Goal: Information Seeking & Learning: Learn about a topic

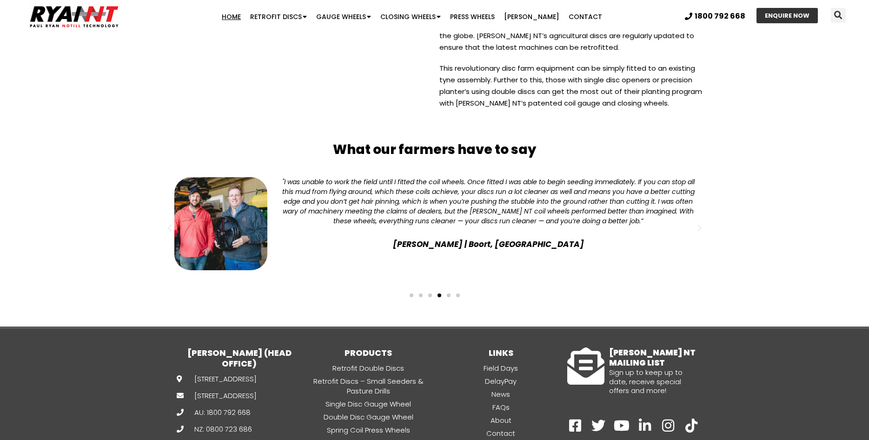
scroll to position [2370, 0]
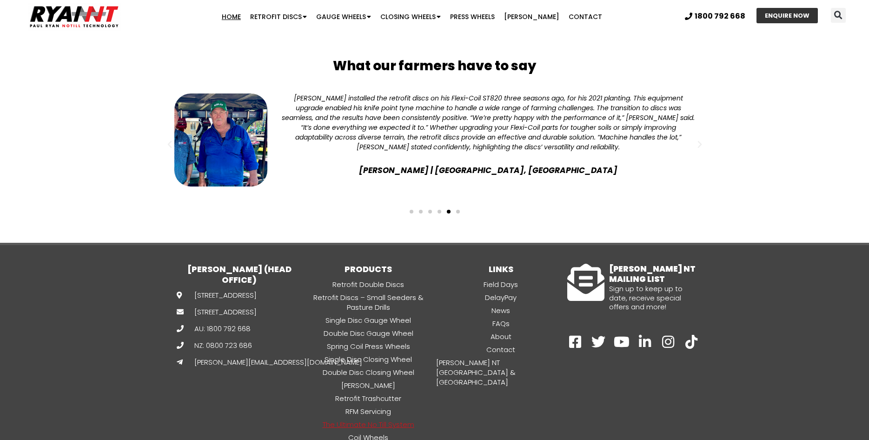
click at [376, 419] on link "The Ultimate No Till System" at bounding box center [368, 424] width 133 height 11
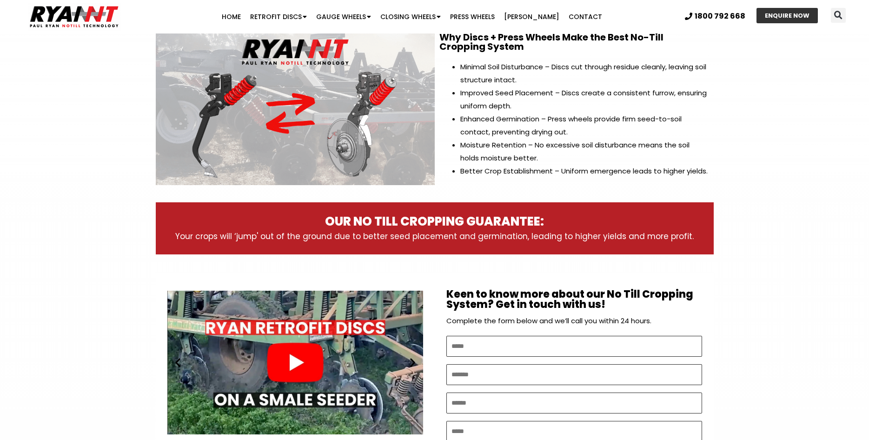
scroll to position [419, 0]
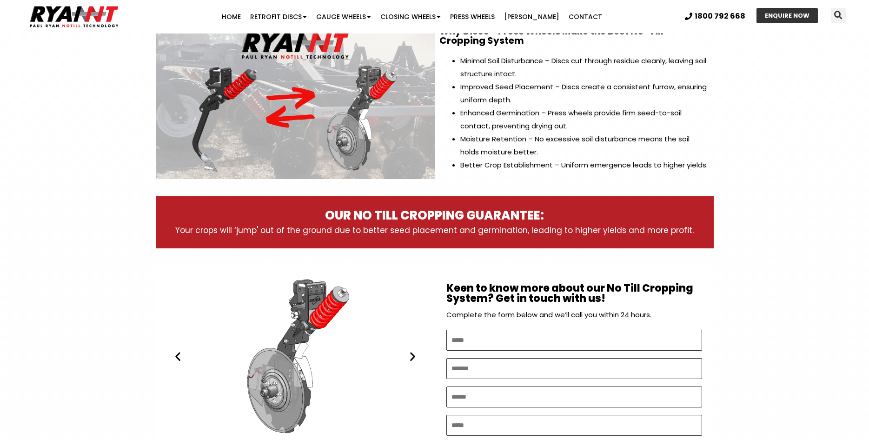
click at [182, 358] on icon "Previous slide" at bounding box center [178, 357] width 12 height 12
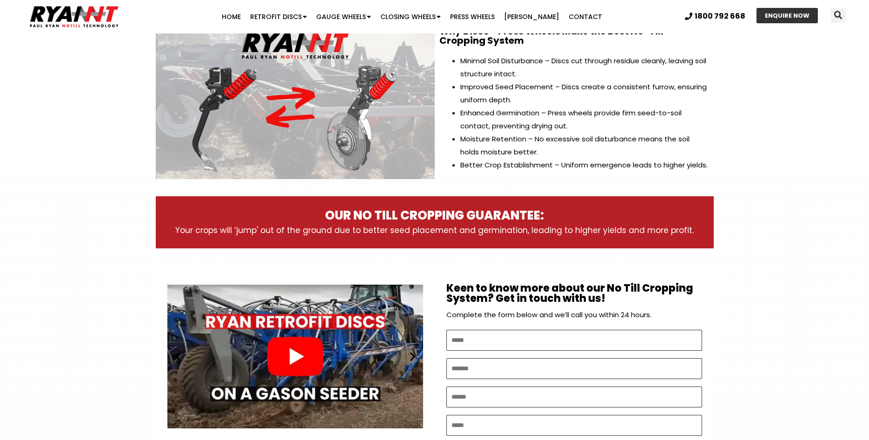
click at [291, 354] on div "Play" at bounding box center [295, 356] width 256 height 160
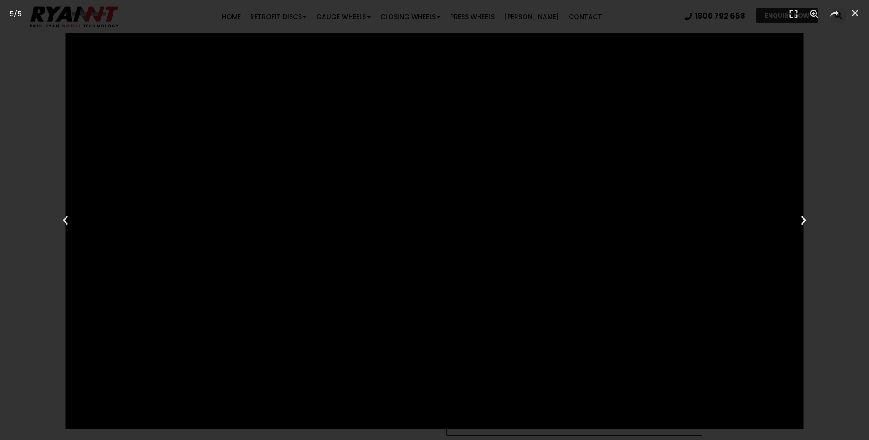
click at [801, 220] on icon "Next slide" at bounding box center [804, 220] width 12 height 12
click at [806, 219] on icon "Next slide" at bounding box center [804, 220] width 12 height 12
click at [47, 128] on div "Previous" at bounding box center [65, 220] width 130 height 440
click at [852, 11] on icon "Close (Esc)" at bounding box center [855, 12] width 9 height 9
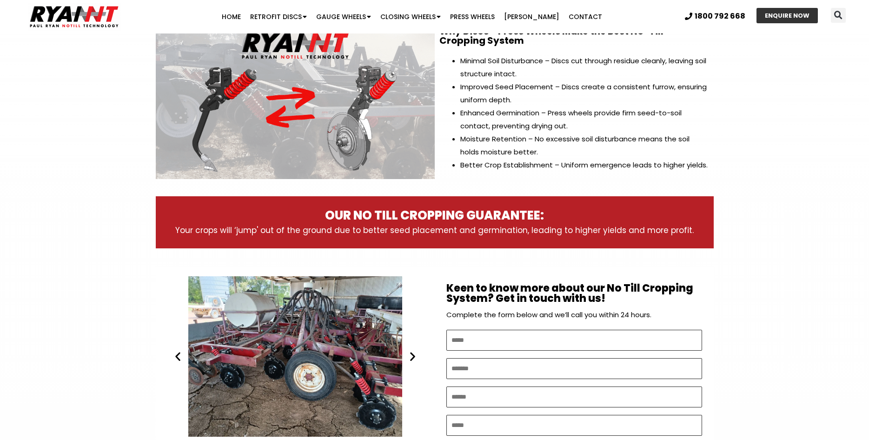
scroll to position [605, 0]
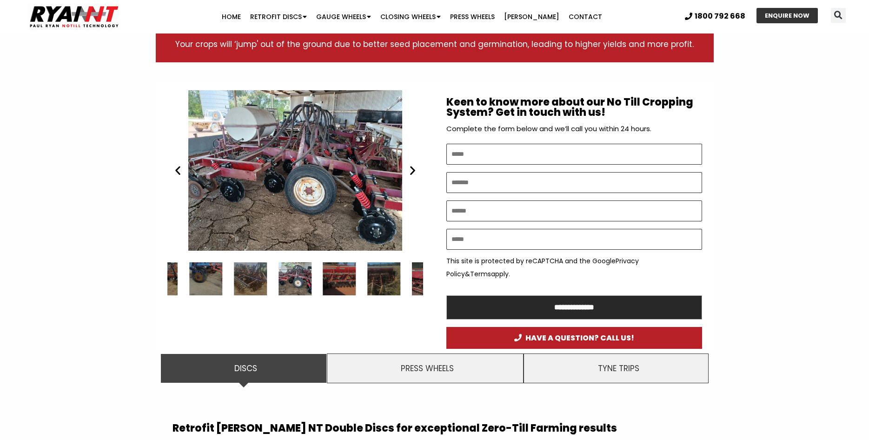
click at [414, 177] on div "RYAN NT Retrofit Double Discs. seeder bar" at bounding box center [295, 170] width 256 height 160
click at [348, 278] on div "24 / 30" at bounding box center [339, 278] width 33 height 33
click at [414, 170] on icon "Next slide" at bounding box center [413, 171] width 12 height 12
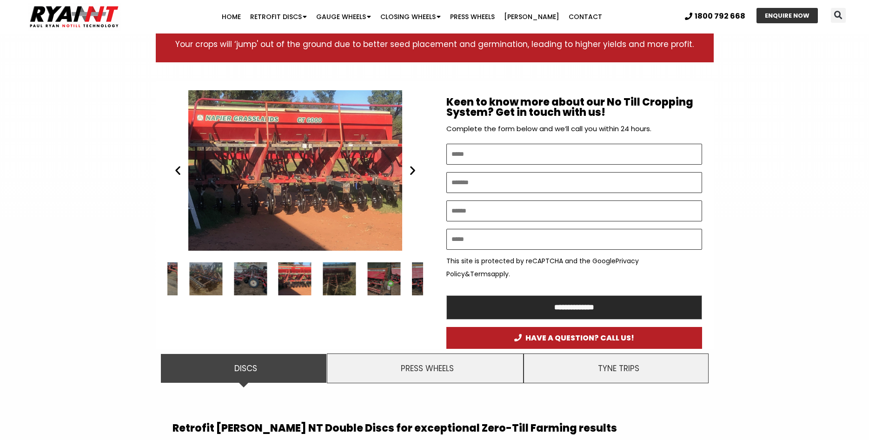
click at [414, 170] on icon "Next slide" at bounding box center [413, 171] width 12 height 12
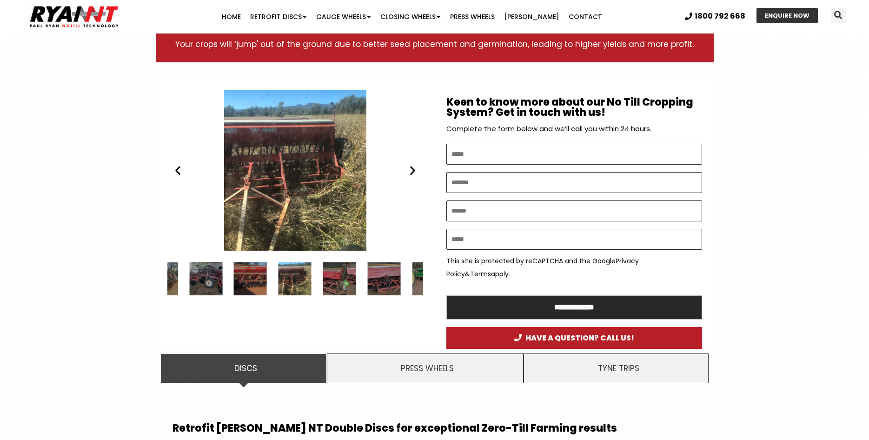
click at [414, 169] on icon "Next slide" at bounding box center [413, 171] width 12 height 12
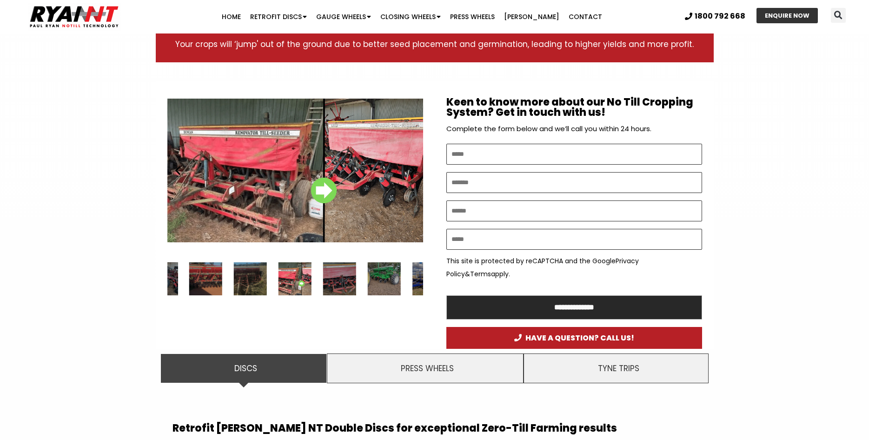
click at [414, 169] on icon "Next slide" at bounding box center [413, 171] width 12 height 12
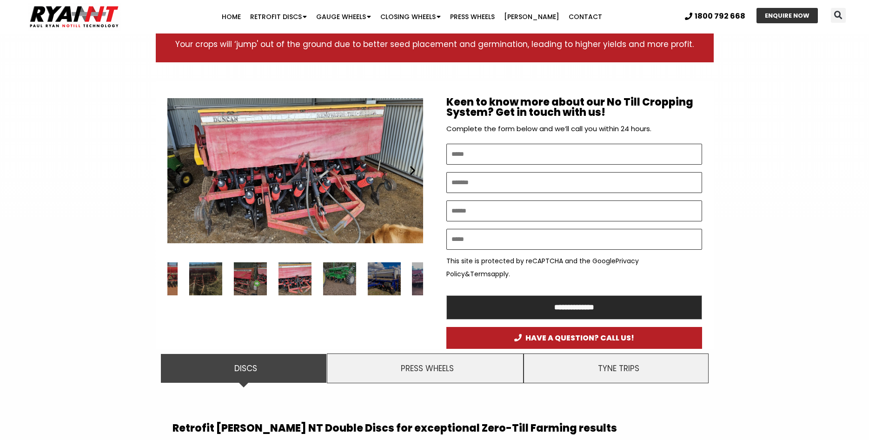
click at [414, 169] on icon "Next slide" at bounding box center [413, 171] width 12 height 12
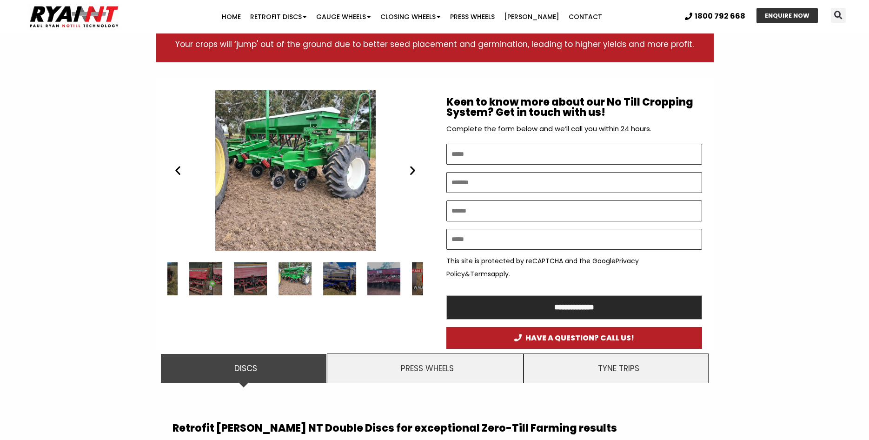
click at [414, 169] on icon "Next slide" at bounding box center [413, 171] width 12 height 12
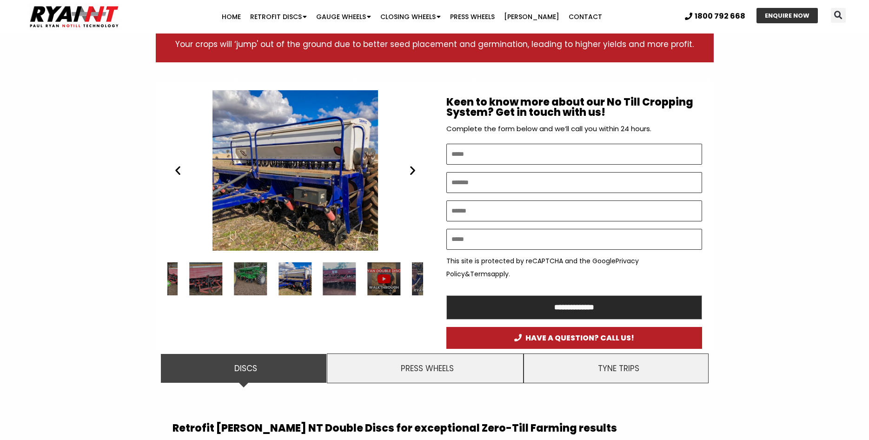
click at [414, 169] on icon "Next slide" at bounding box center [413, 171] width 12 height 12
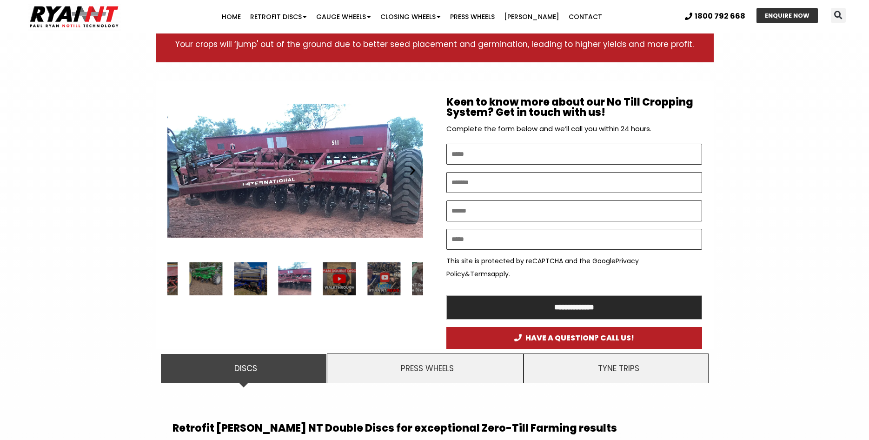
click at [414, 169] on icon "Next slide" at bounding box center [413, 171] width 12 height 12
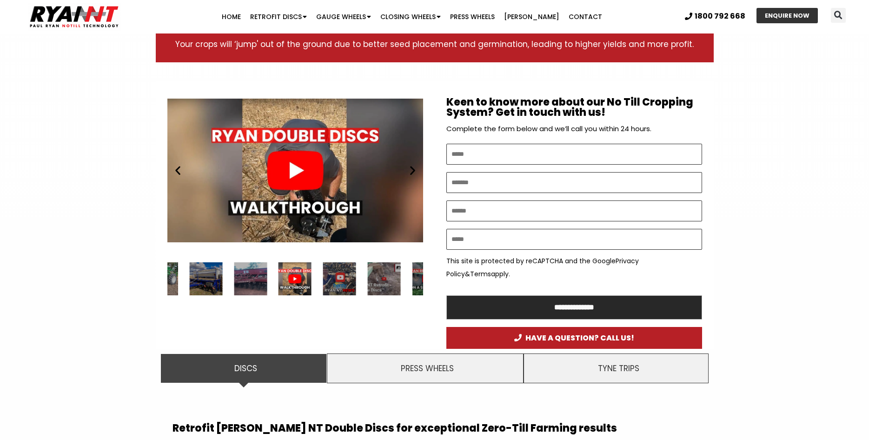
click at [414, 169] on icon "Next slide" at bounding box center [413, 171] width 12 height 12
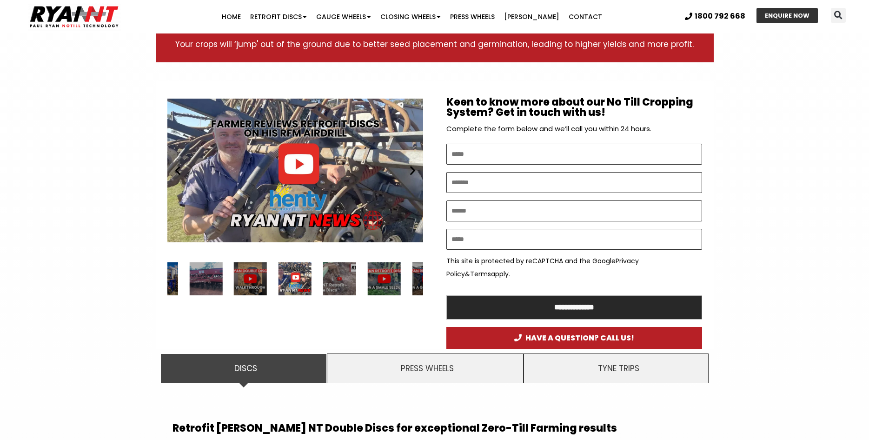
click at [414, 169] on icon "Next slide" at bounding box center [413, 171] width 12 height 12
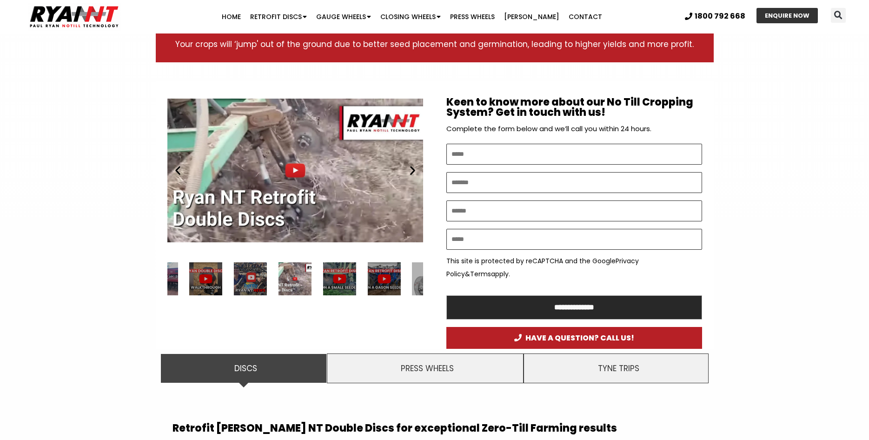
click at [299, 167] on div "Play" at bounding box center [295, 170] width 256 height 160
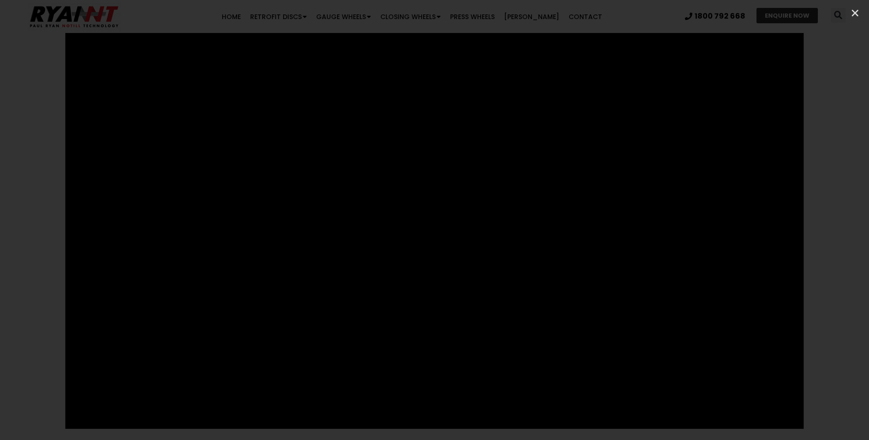
scroll to position [651, 0]
click at [800, 247] on div "Next" at bounding box center [804, 220] width 130 height 440
click at [858, 12] on icon "Close (Esc)" at bounding box center [855, 12] width 9 height 9
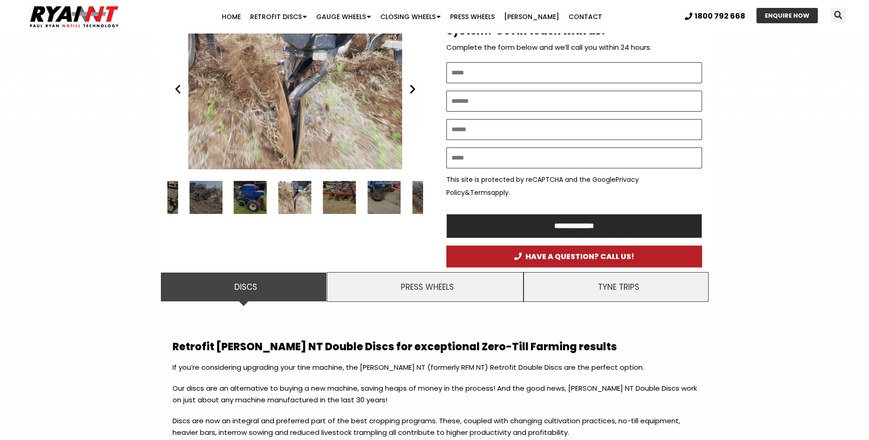
scroll to position [558, 0]
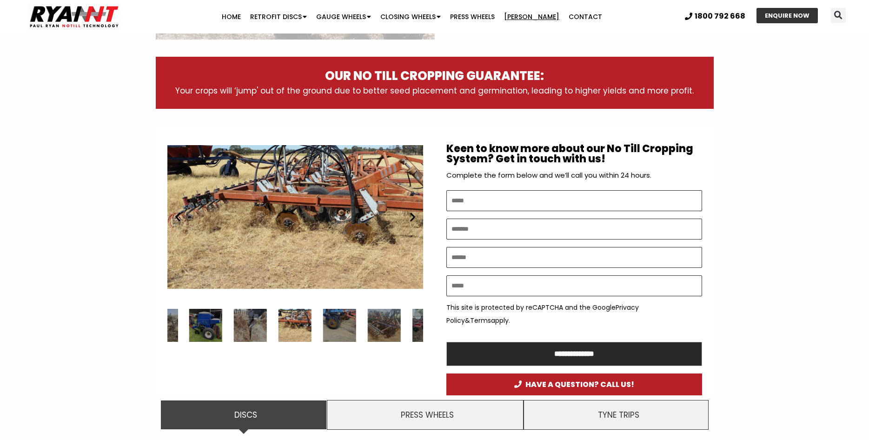
click at [533, 16] on link "[PERSON_NAME]" at bounding box center [531, 16] width 65 height 19
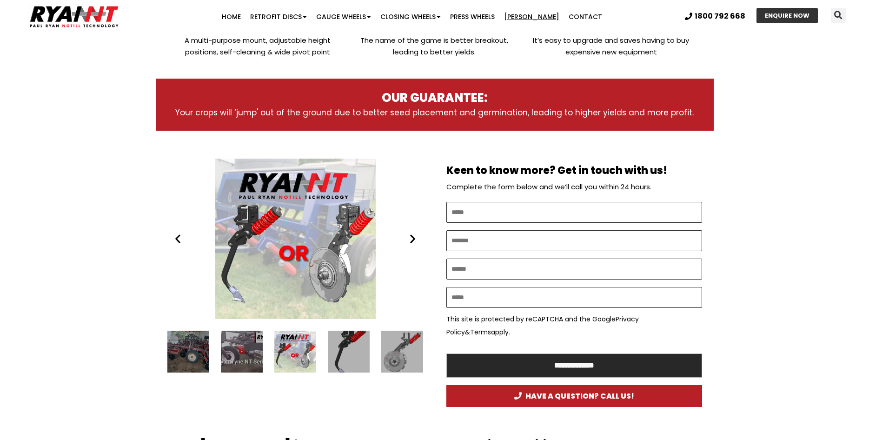
scroll to position [419, 0]
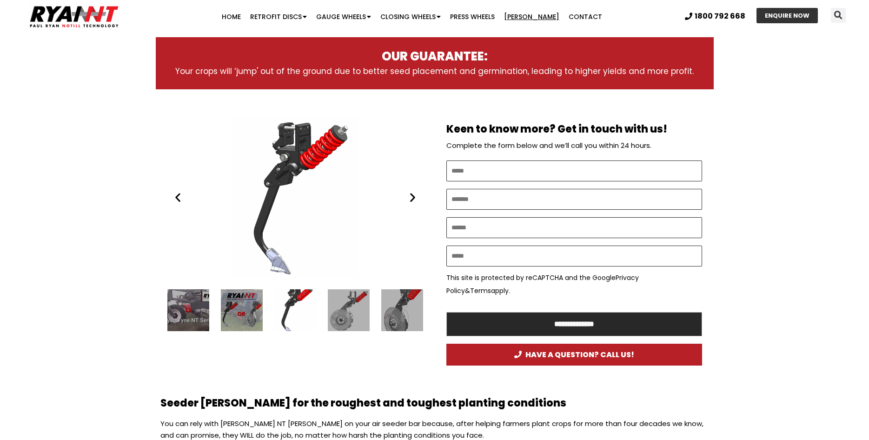
click at [414, 199] on icon "Next slide" at bounding box center [413, 198] width 12 height 12
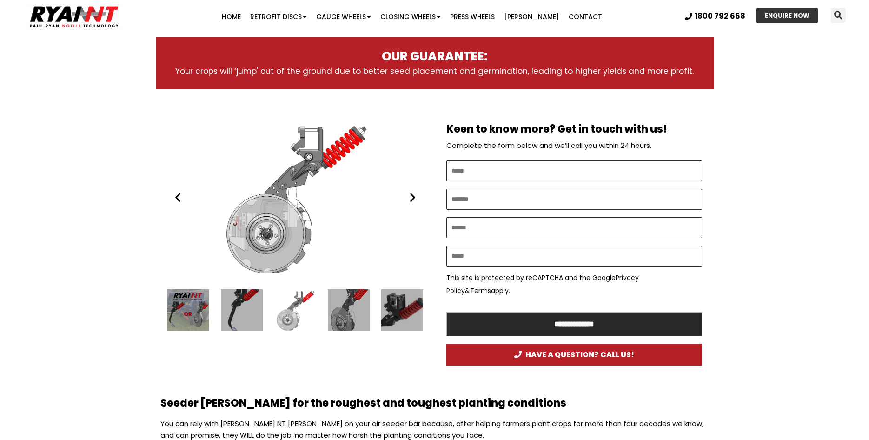
click at [414, 199] on icon "Next slide" at bounding box center [413, 198] width 12 height 12
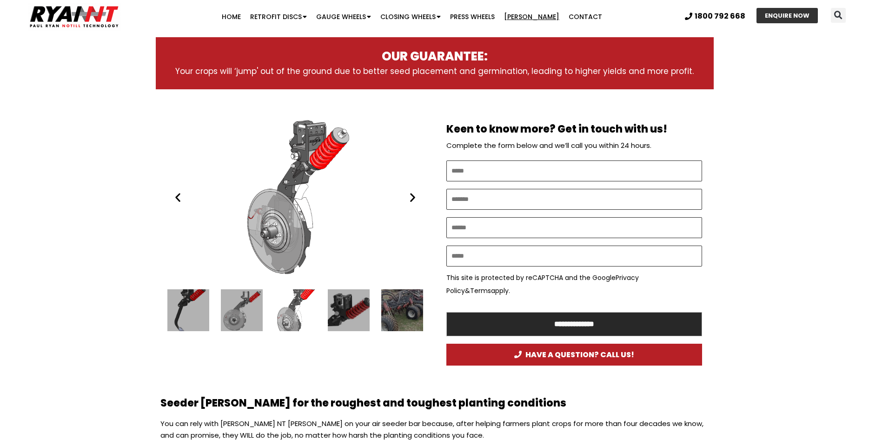
click at [414, 197] on icon "Next slide" at bounding box center [413, 198] width 12 height 12
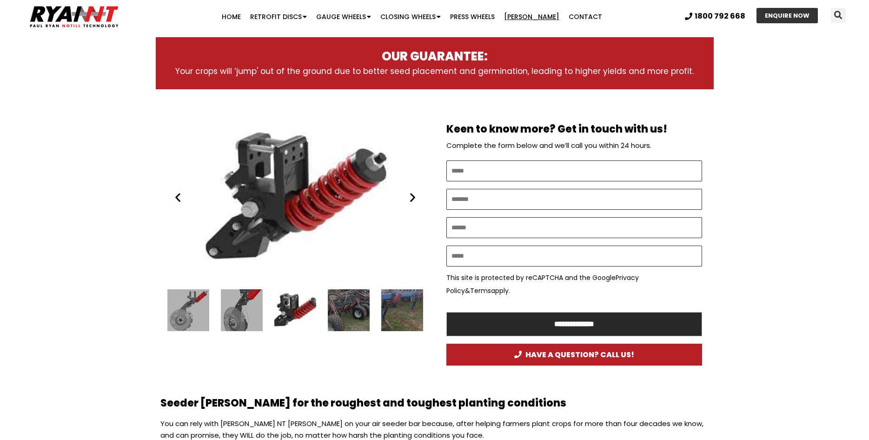
click at [414, 197] on icon "Next slide" at bounding box center [413, 198] width 12 height 12
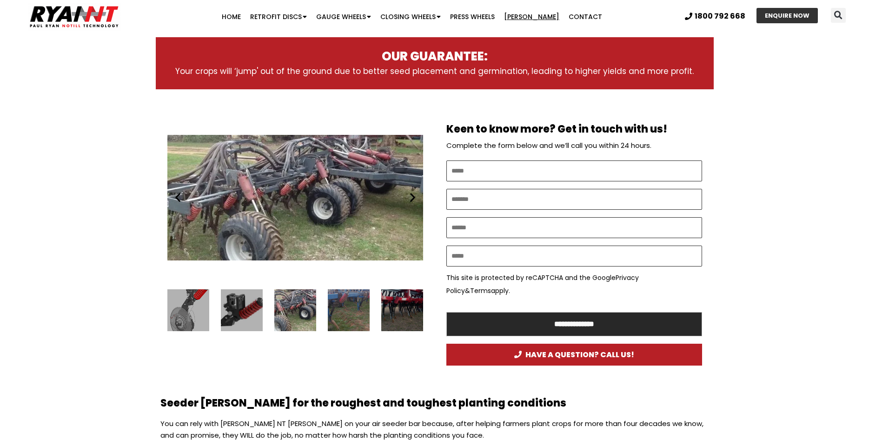
click at [414, 197] on icon "Next slide" at bounding box center [413, 198] width 12 height 12
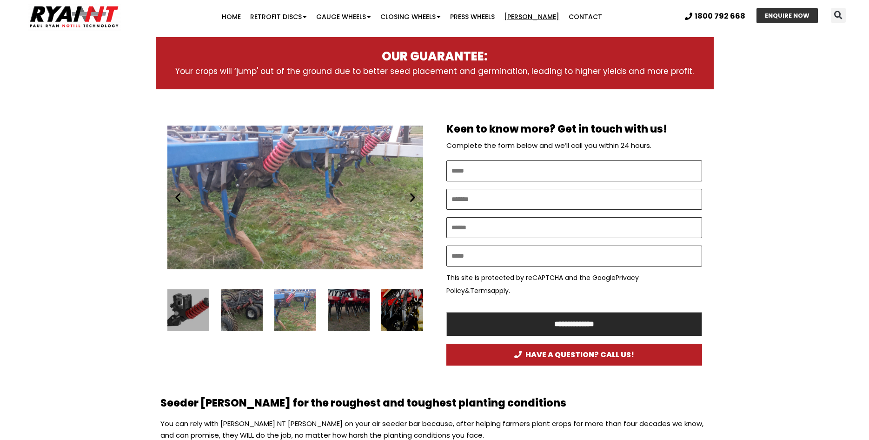
click at [414, 197] on icon "Next slide" at bounding box center [413, 198] width 12 height 12
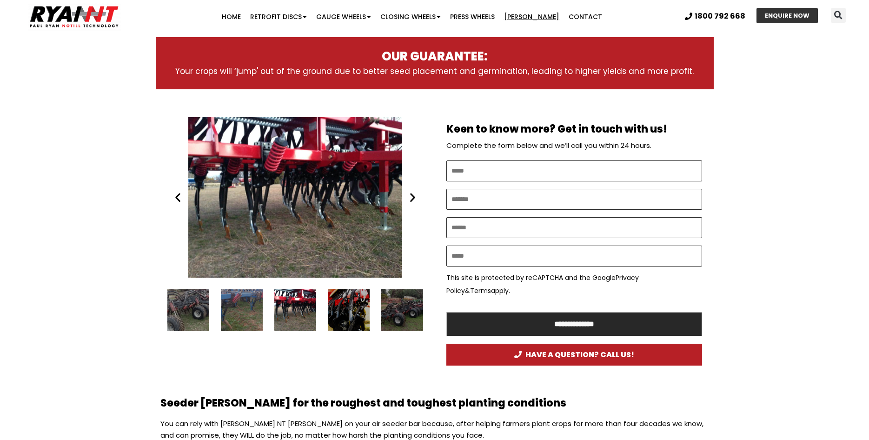
click at [414, 197] on icon "Next slide" at bounding box center [413, 198] width 12 height 12
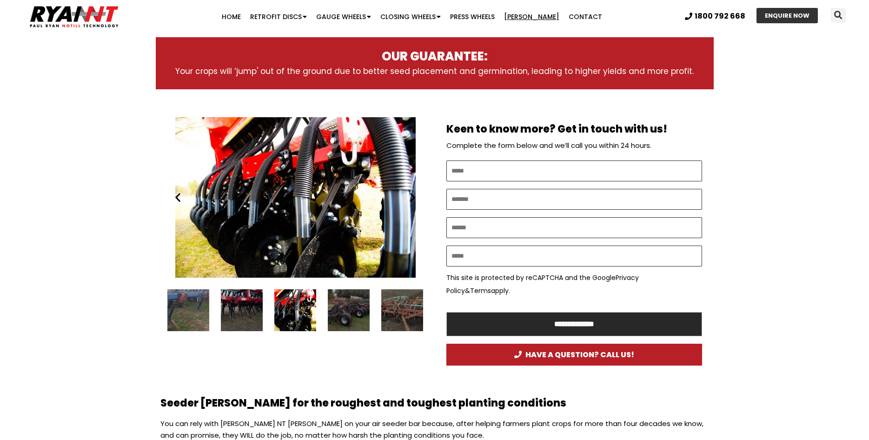
click at [414, 197] on icon "Next slide" at bounding box center [413, 198] width 12 height 12
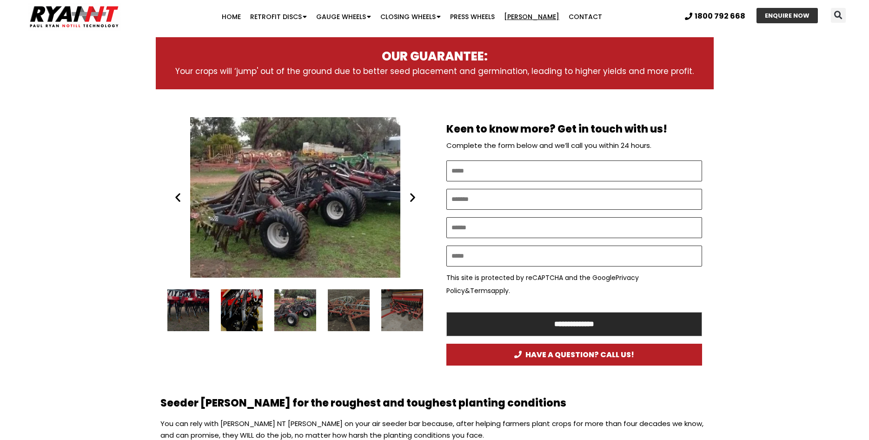
click at [272, 211] on div "Ryan NT (RFM NT) tyne cultivator tine on RFM bar" at bounding box center [295, 197] width 256 height 160
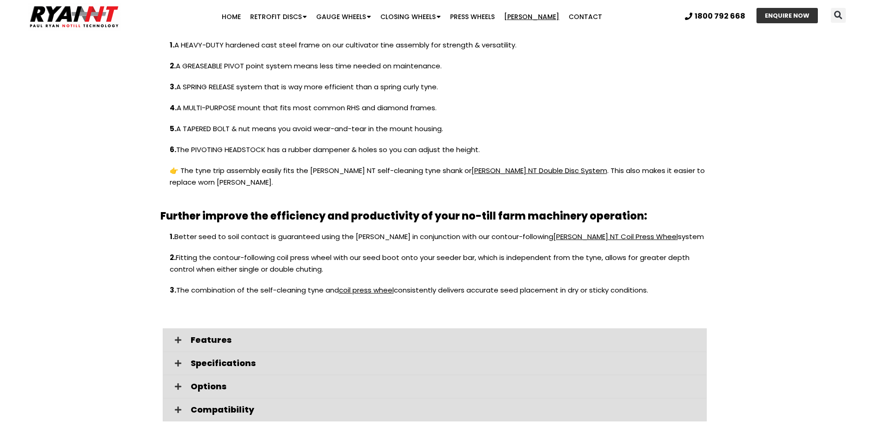
scroll to position [930, 0]
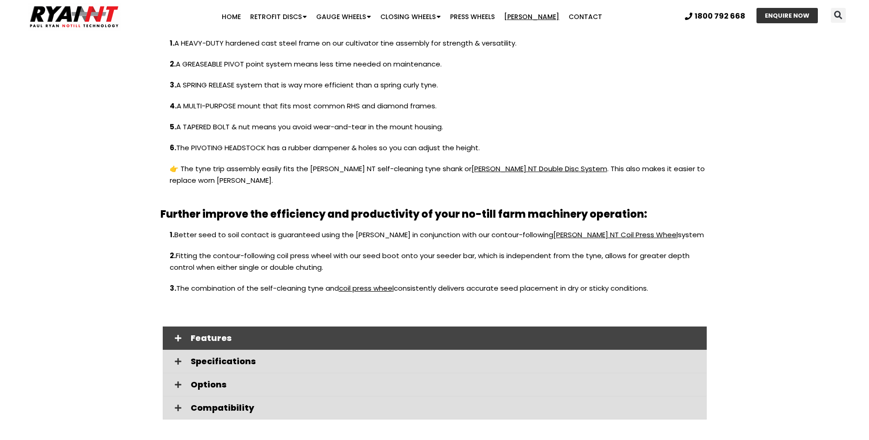
click at [179, 334] on icon at bounding box center [178, 337] width 7 height 7
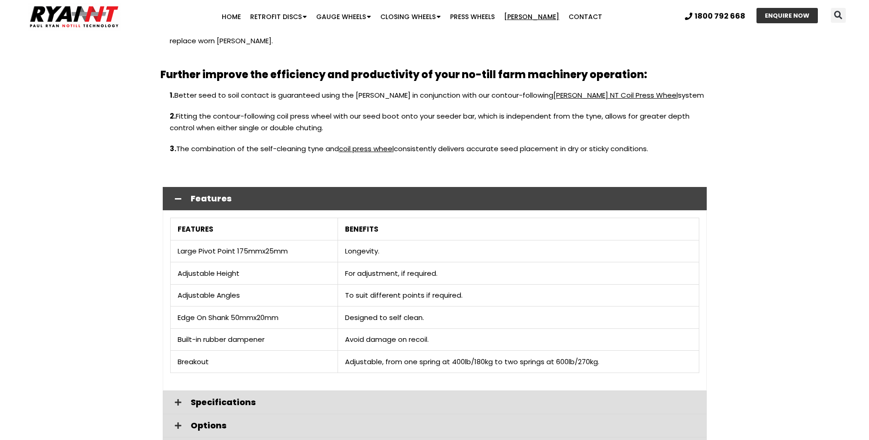
scroll to position [1163, 0]
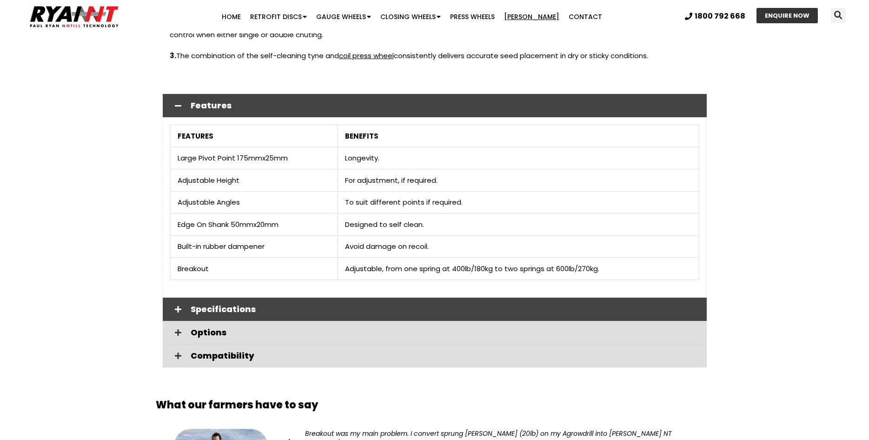
click at [176, 306] on icon at bounding box center [178, 309] width 7 height 7
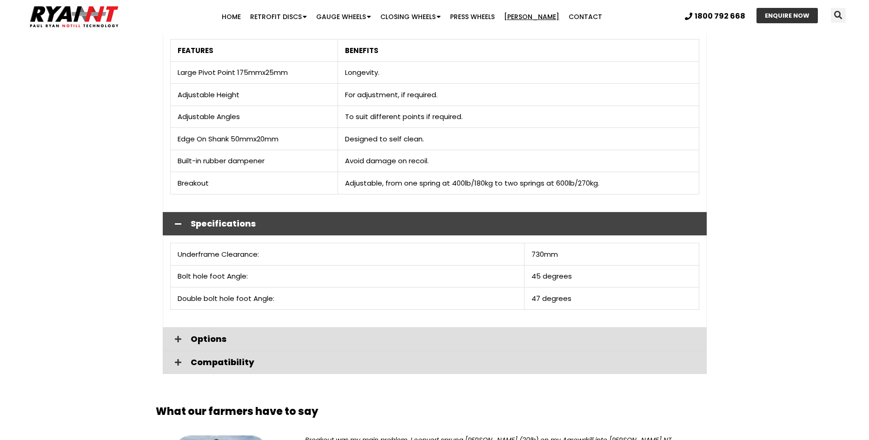
scroll to position [1256, 0]
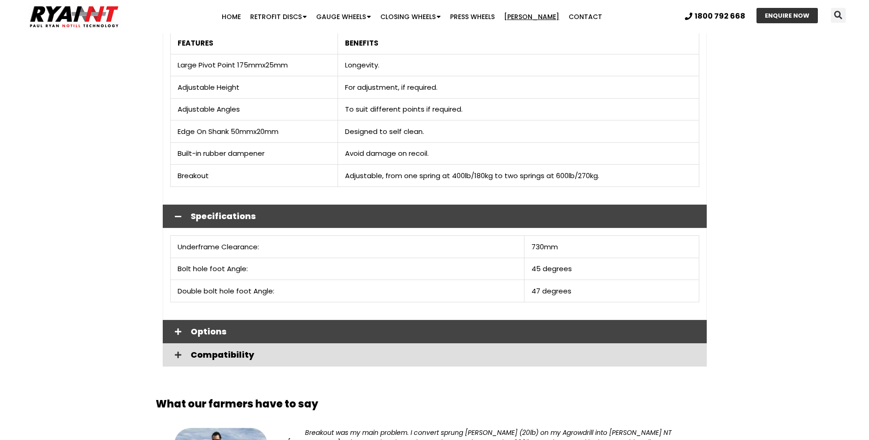
click at [177, 328] on icon at bounding box center [178, 331] width 7 height 7
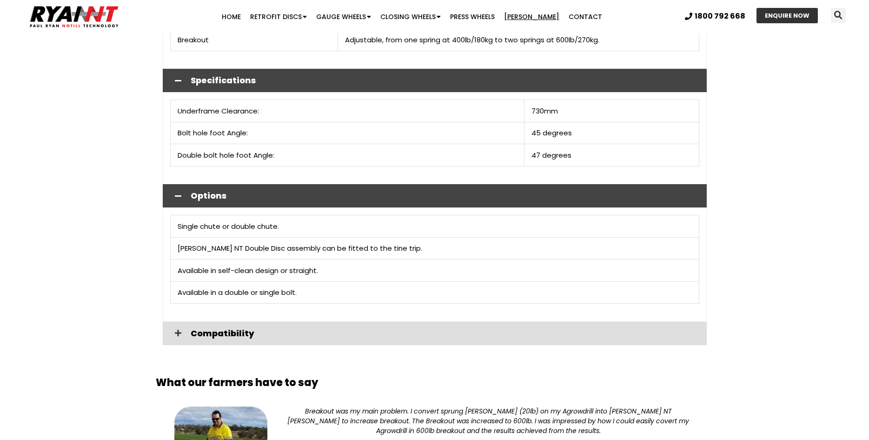
scroll to position [1442, 0]
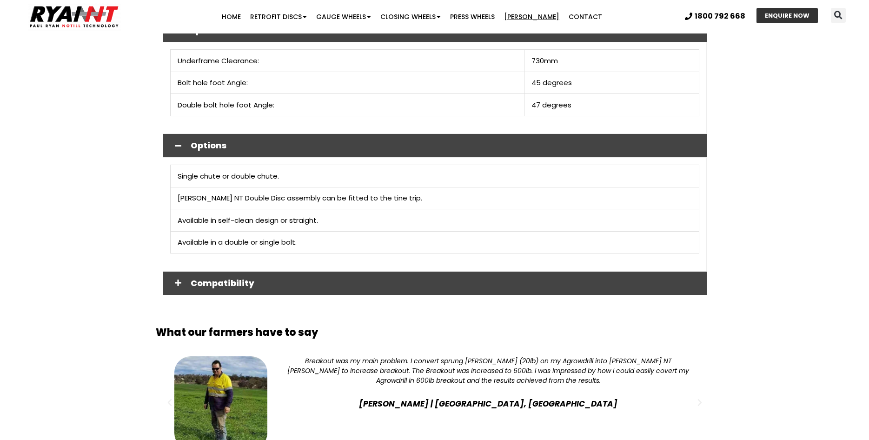
click at [175, 279] on icon at bounding box center [178, 282] width 7 height 7
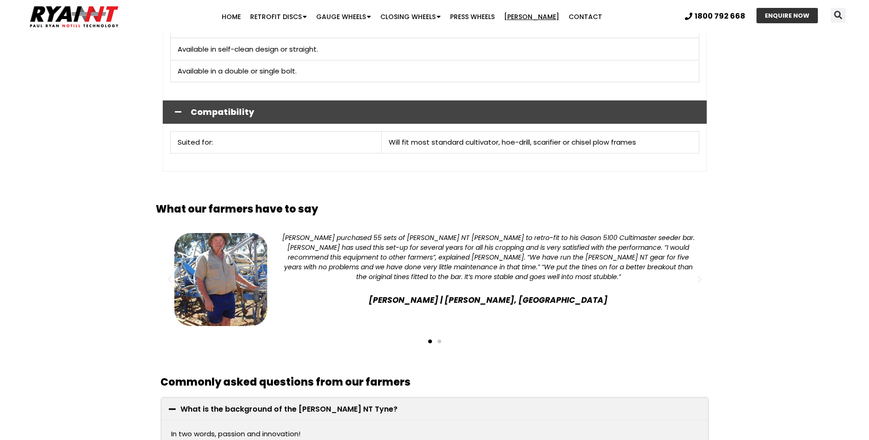
scroll to position [1628, 0]
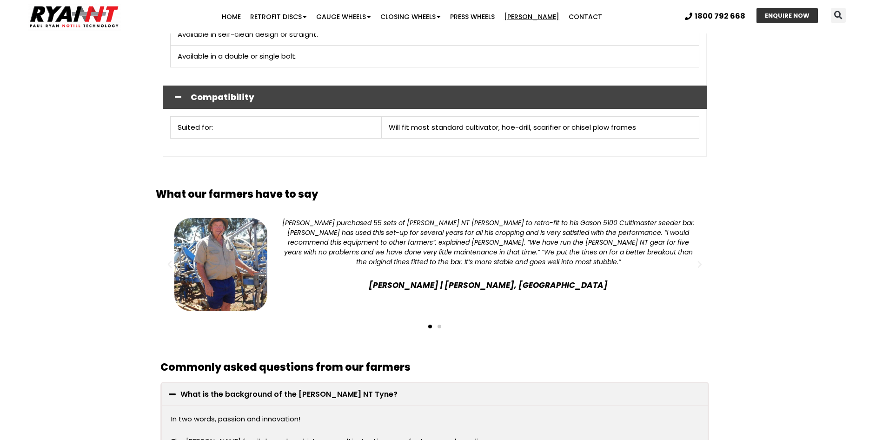
click at [439, 325] on span "Go to slide 2" at bounding box center [440, 327] width 4 height 4
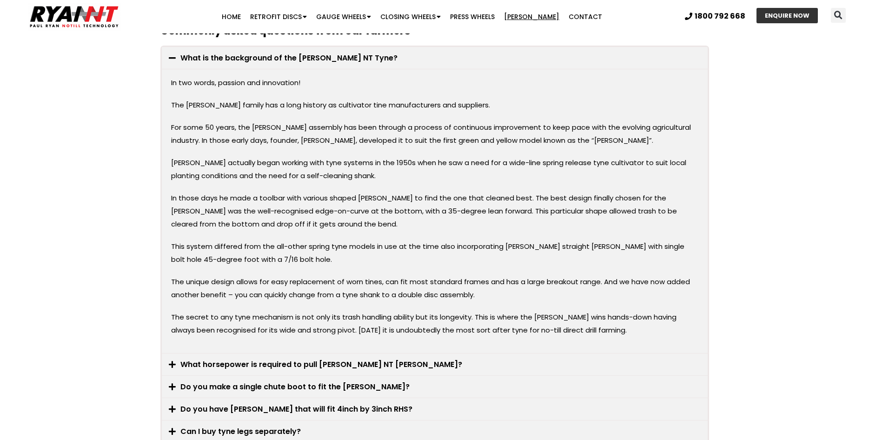
scroll to position [2000, 0]
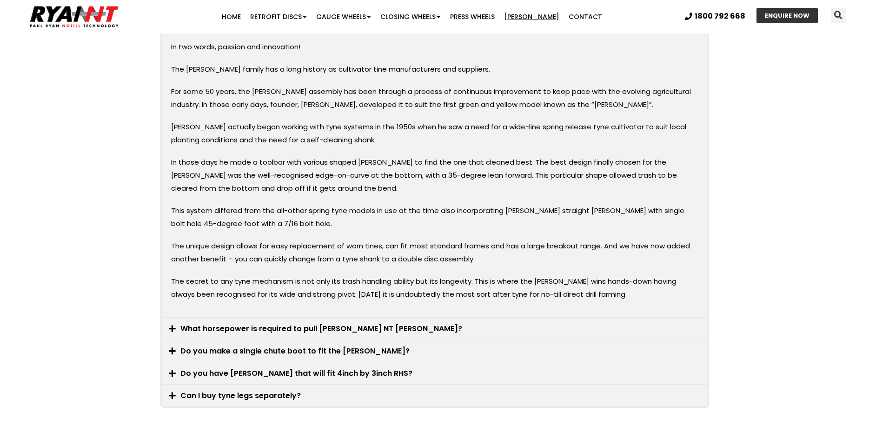
click at [173, 325] on icon at bounding box center [172, 329] width 7 height 8
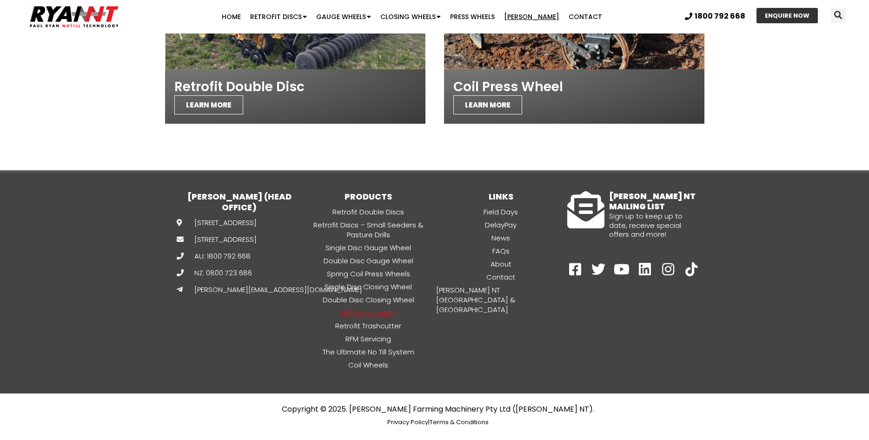
scroll to position [2498, 0]
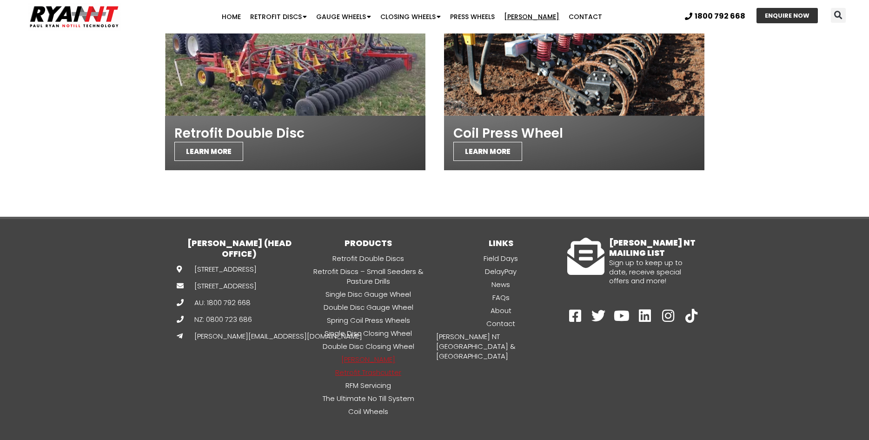
click at [343, 367] on link "Retrofit Trashcutter" at bounding box center [368, 372] width 133 height 11
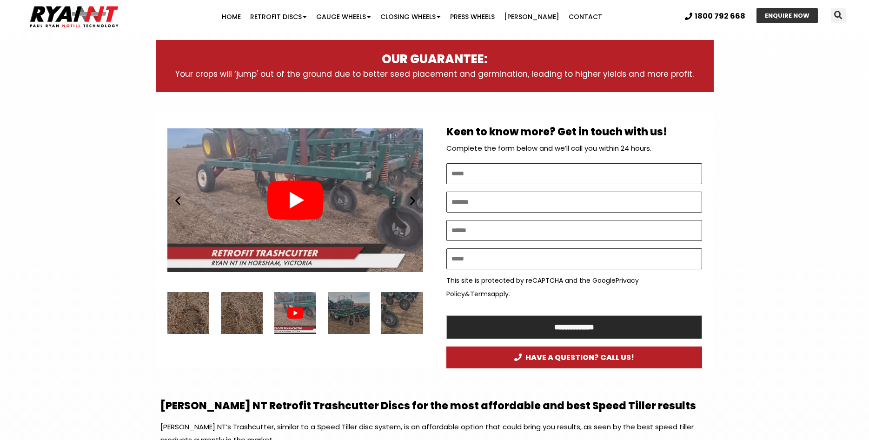
click at [238, 319] on div "7 / 7" at bounding box center [242, 313] width 42 height 42
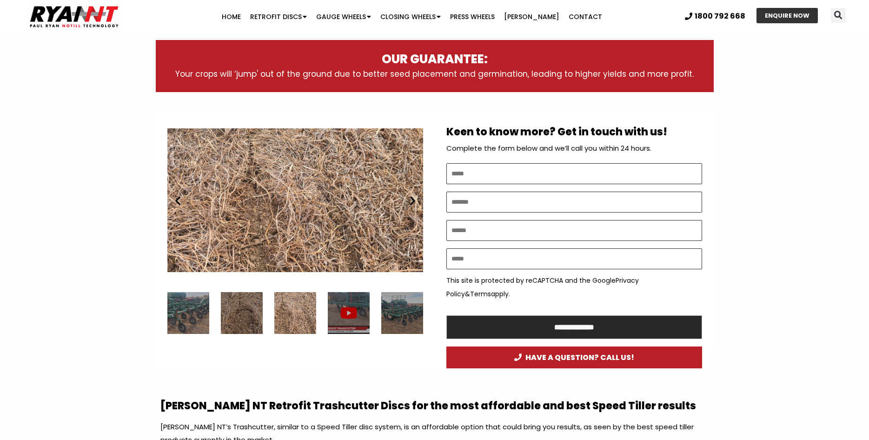
click at [238, 319] on div "6 / 7" at bounding box center [242, 313] width 42 height 42
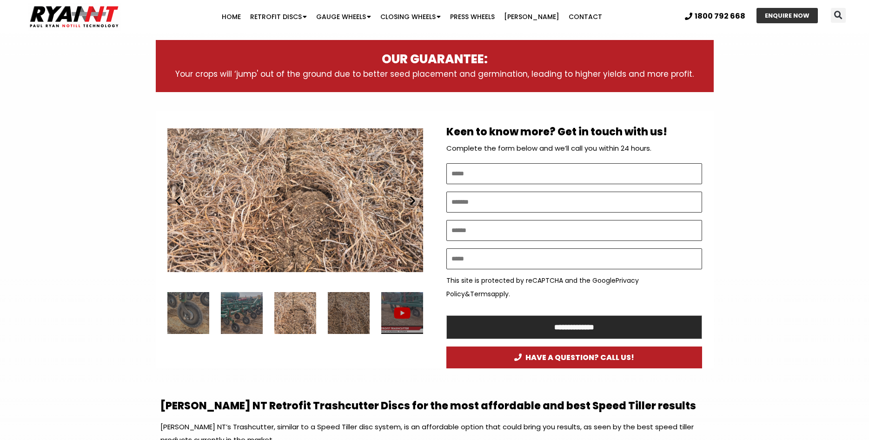
click at [238, 319] on div "5 / 7" at bounding box center [242, 313] width 42 height 42
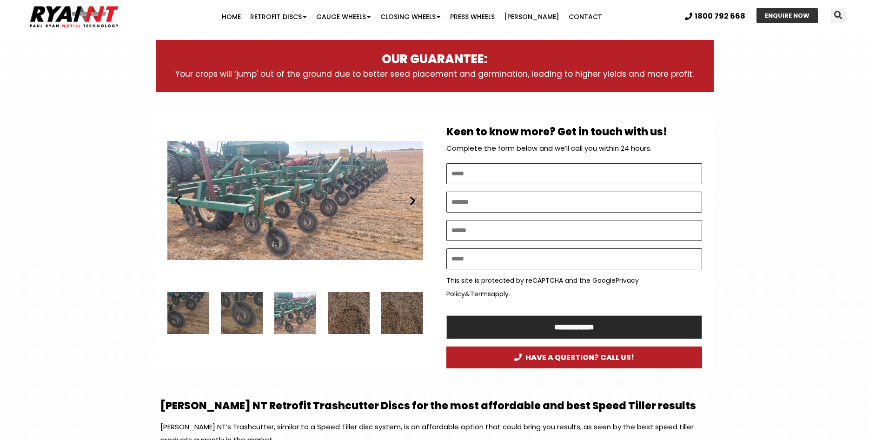
click at [238, 319] on div "4 / 7" at bounding box center [242, 313] width 42 height 42
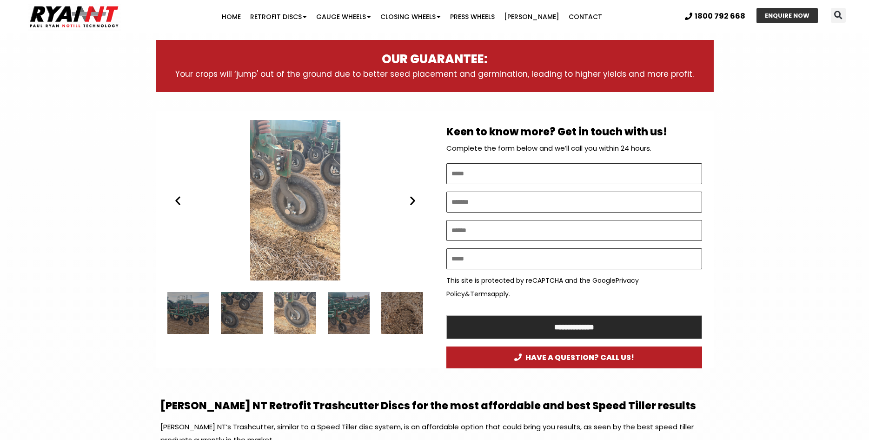
click at [238, 319] on div "3 / 7" at bounding box center [242, 313] width 42 height 42
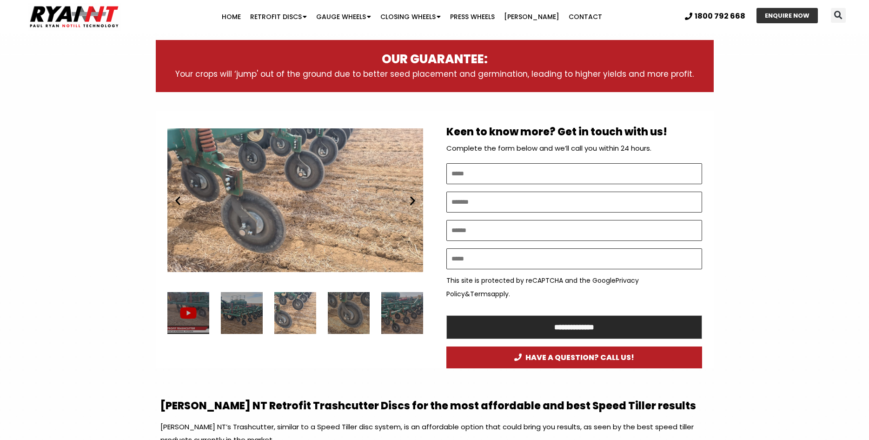
click at [238, 319] on div "2 / 7" at bounding box center [242, 313] width 42 height 42
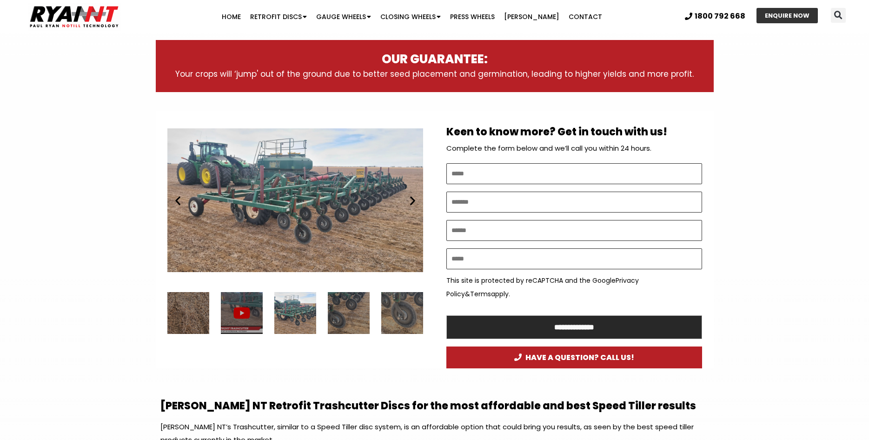
click at [412, 201] on icon "Next slide" at bounding box center [413, 200] width 12 height 12
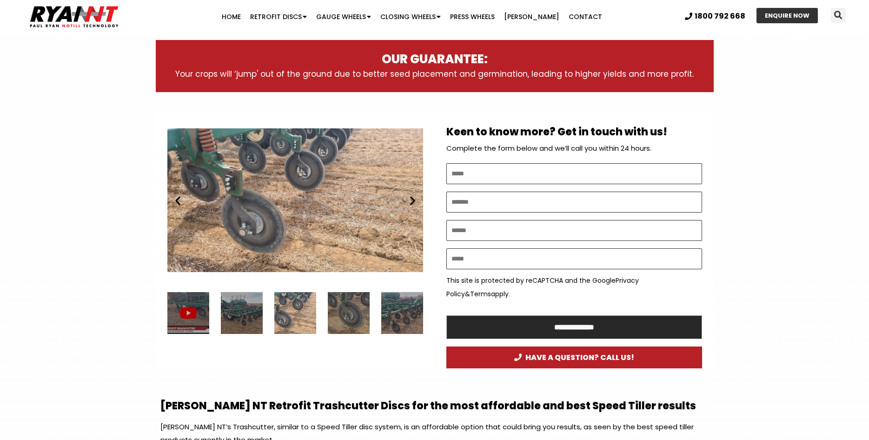
click at [412, 201] on icon "Next slide" at bounding box center [413, 200] width 12 height 12
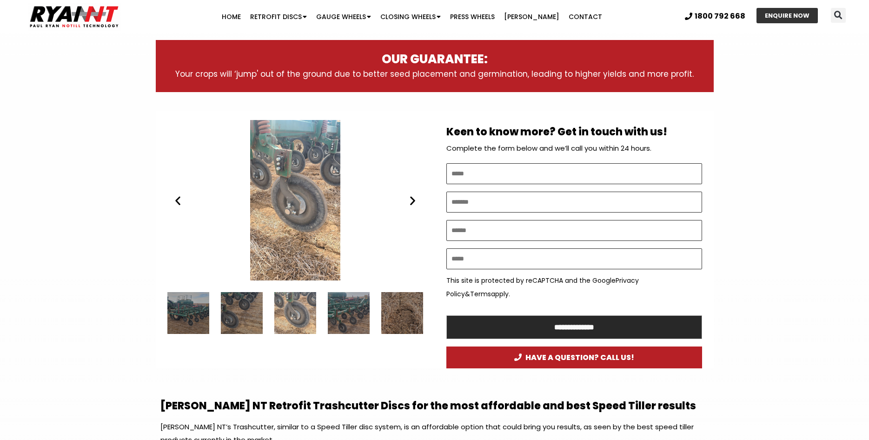
click at [412, 201] on icon "Next slide" at bounding box center [413, 200] width 12 height 12
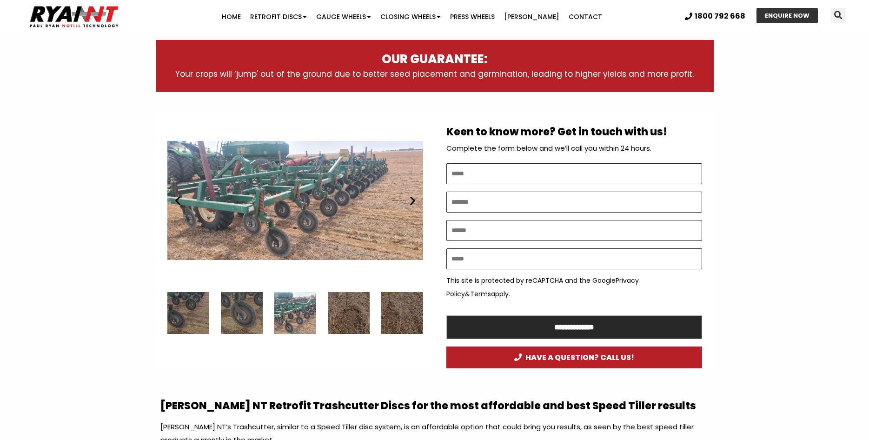
click at [412, 201] on icon "Next slide" at bounding box center [413, 200] width 12 height 12
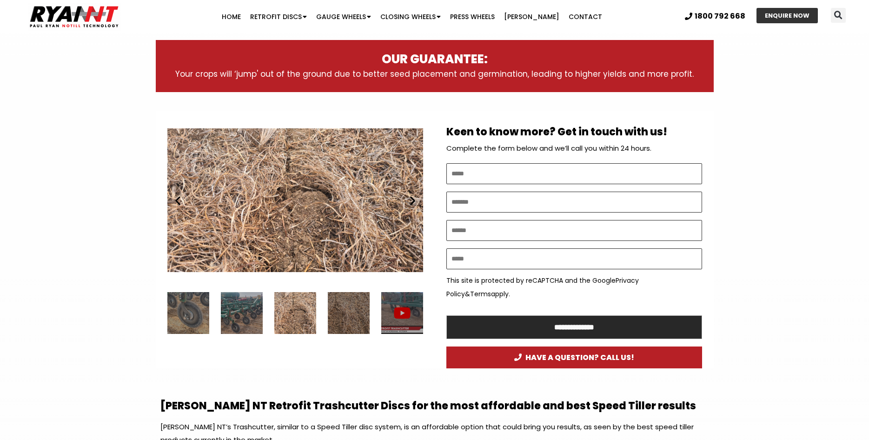
click at [412, 201] on icon "Next slide" at bounding box center [413, 200] width 12 height 12
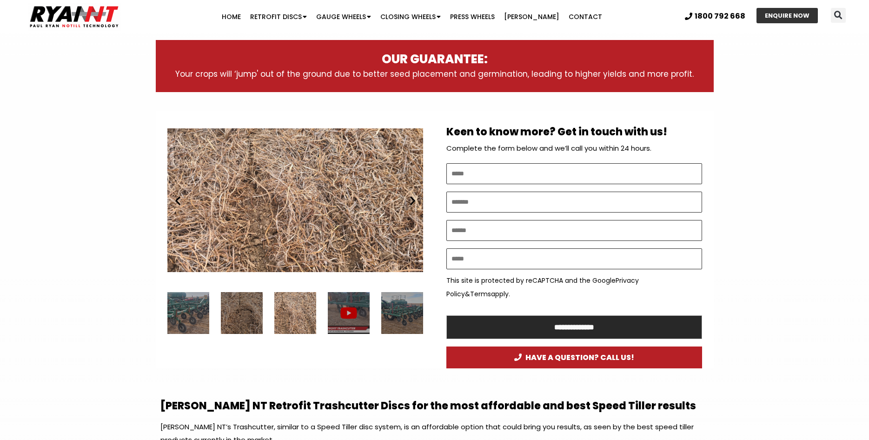
click at [412, 201] on icon "Next slide" at bounding box center [413, 200] width 12 height 12
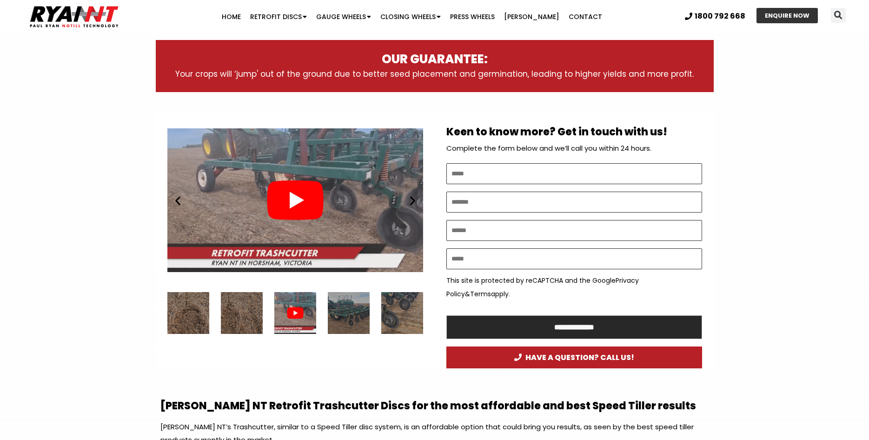
click at [412, 201] on icon "Next slide" at bounding box center [413, 200] width 12 height 12
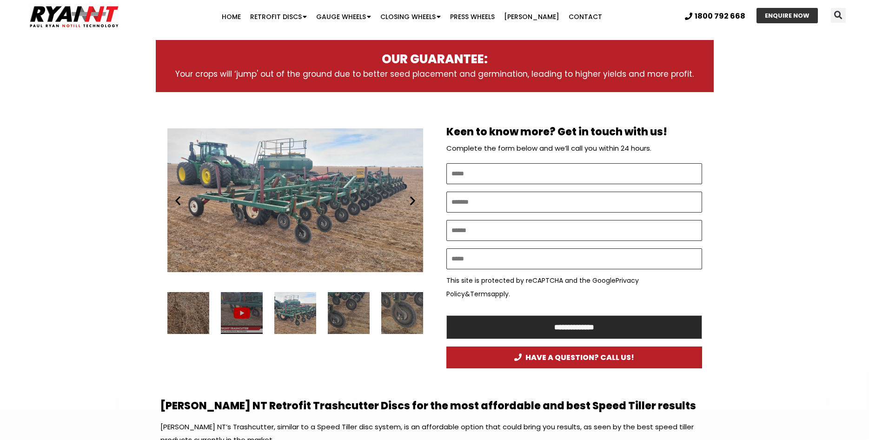
click at [502, 170] on input "Name *" at bounding box center [574, 173] width 256 height 21
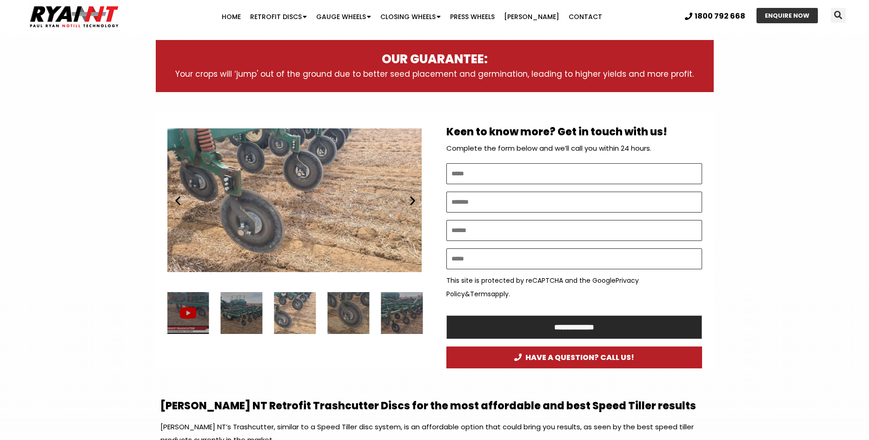
click at [315, 184] on div "RYAN NT Trashcutter - Speed tiller disc" at bounding box center [294, 200] width 256 height 160
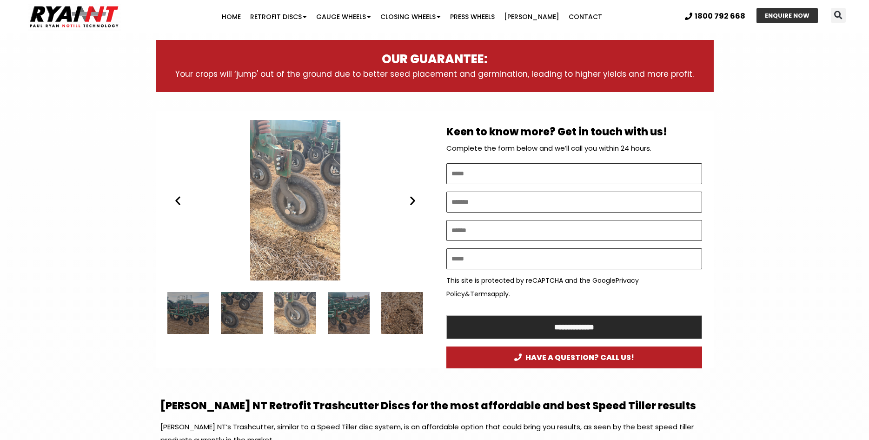
click at [412, 203] on icon "Next slide" at bounding box center [413, 200] width 12 height 12
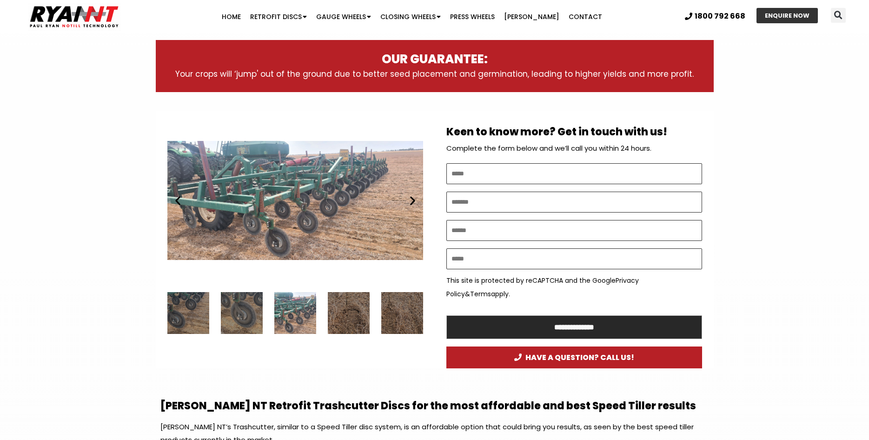
click at [412, 203] on icon "Next slide" at bounding box center [413, 200] width 12 height 12
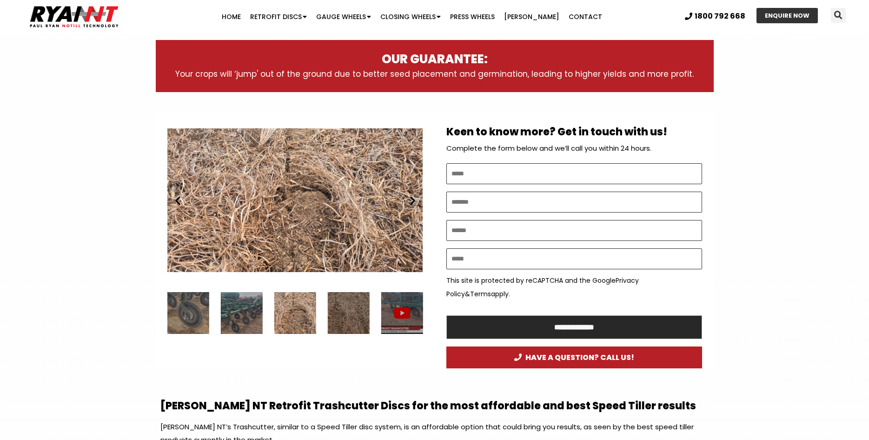
click at [421, 200] on div "RYAN NT Trashcutter - Speed tiller disc" at bounding box center [295, 200] width 256 height 160
click at [408, 199] on icon "Next slide" at bounding box center [413, 200] width 12 height 12
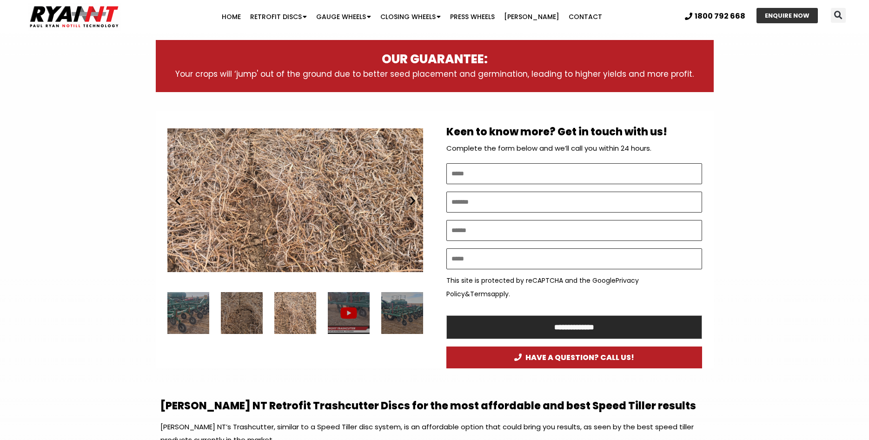
click at [408, 199] on icon "Next slide" at bounding box center [413, 200] width 12 height 12
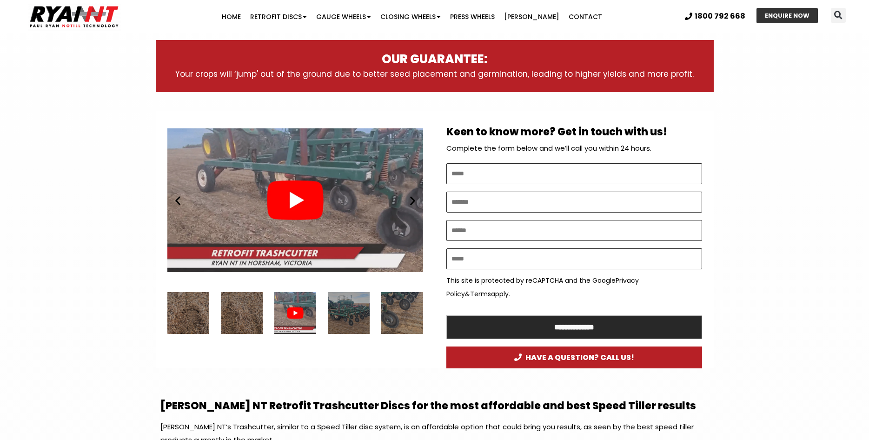
click at [307, 182] on div "Play" at bounding box center [295, 200] width 256 height 160
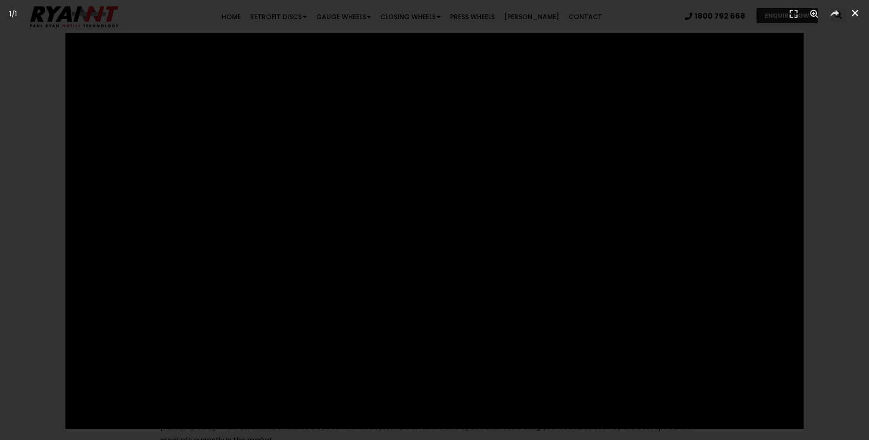
click at [859, 14] on icon "Close (Esc)" at bounding box center [855, 12] width 9 height 9
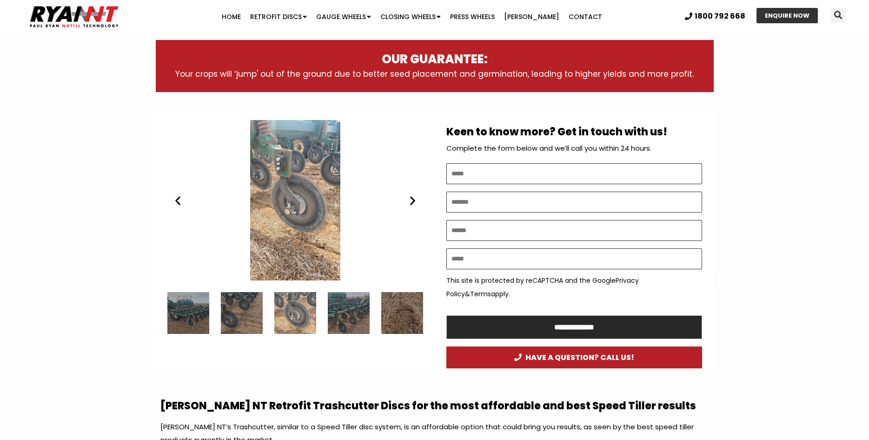
click at [417, 205] on icon "Next slide" at bounding box center [413, 200] width 12 height 12
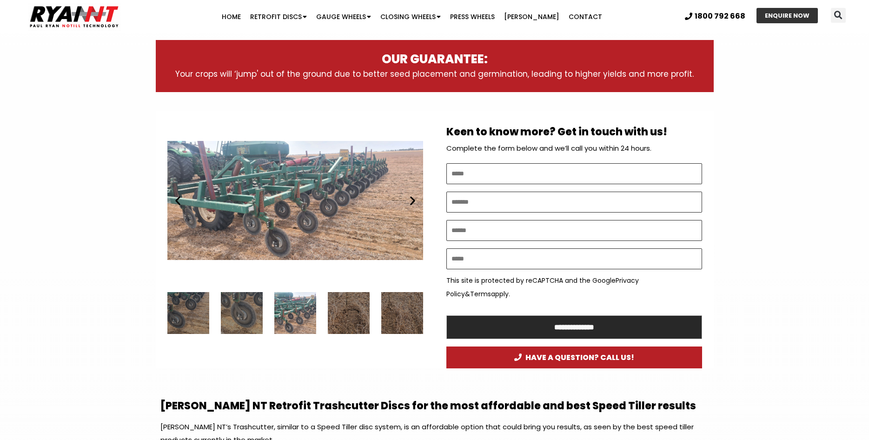
click at [411, 204] on icon "Next slide" at bounding box center [413, 200] width 12 height 12
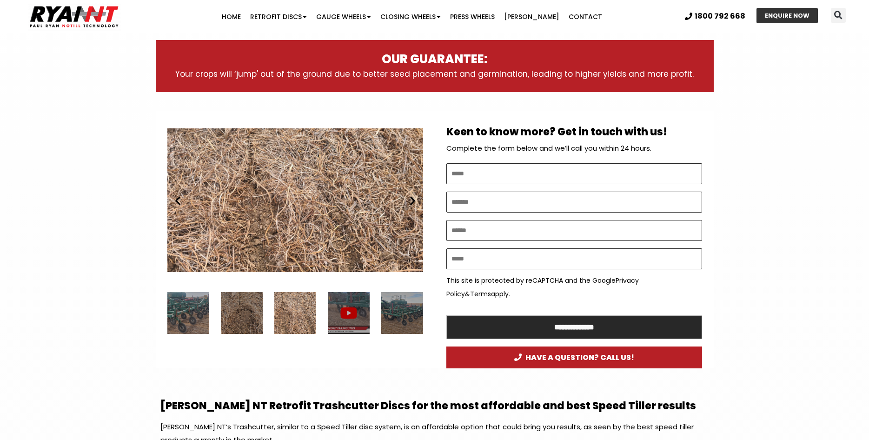
click at [175, 308] on div "5 / 7" at bounding box center [188, 313] width 42 height 42
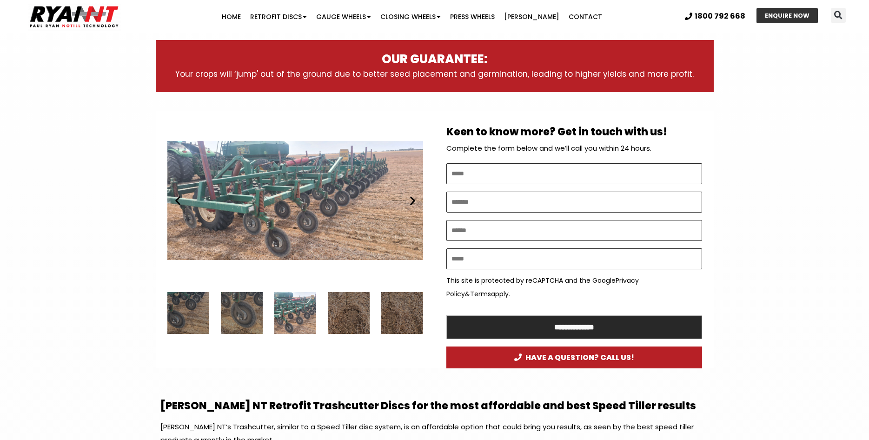
click at [240, 329] on div "4 / 7" at bounding box center [242, 313] width 42 height 42
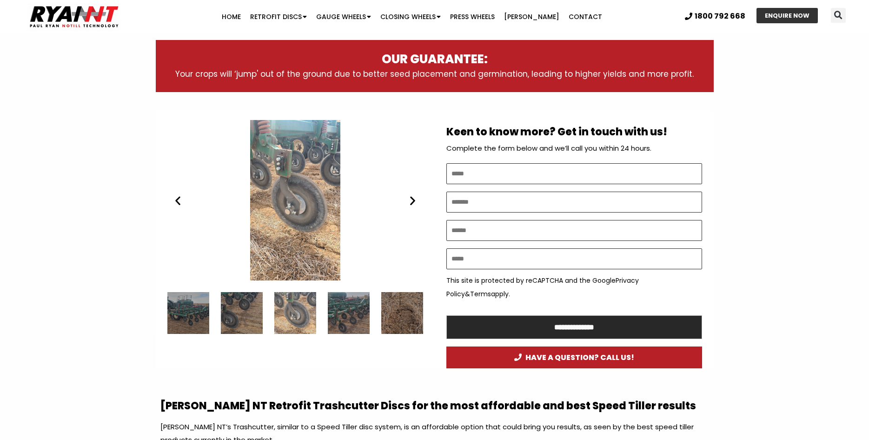
click at [346, 320] on div "5 / 7" at bounding box center [349, 313] width 42 height 42
click at [354, 318] on div "5 / 7" at bounding box center [349, 313] width 42 height 42
click at [139, 155] on section "**********" at bounding box center [434, 240] width 869 height 258
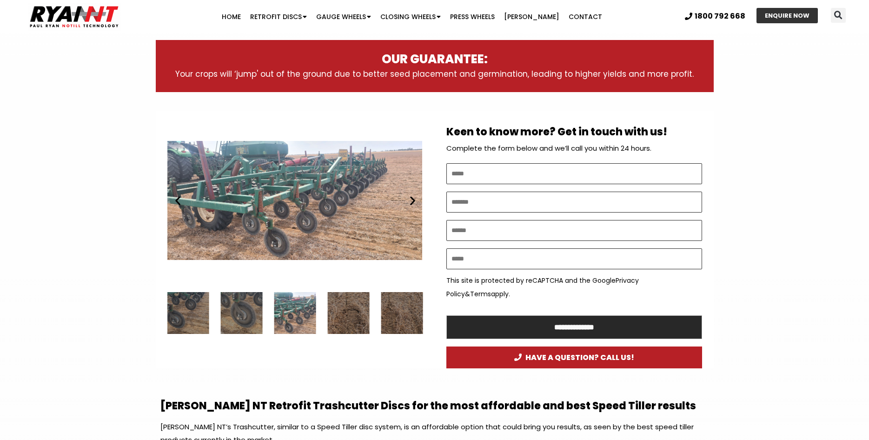
click at [236, 261] on div "RYAN NT Trashcutter - Speed tiller disc" at bounding box center [294, 200] width 256 height 160
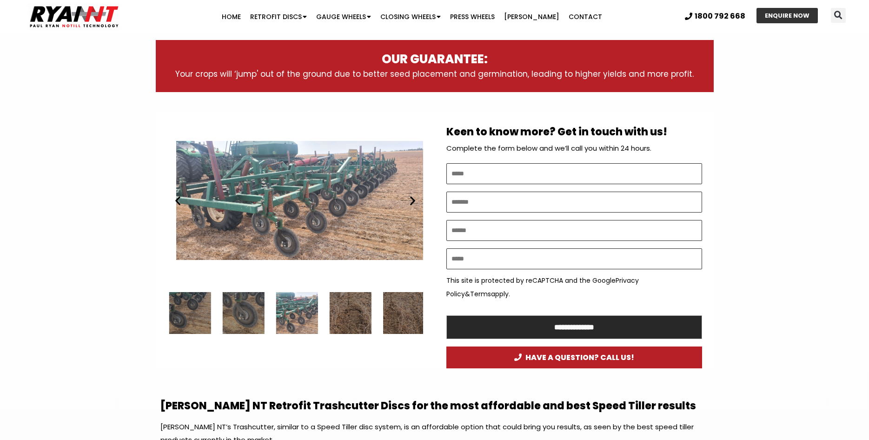
click at [388, 196] on div "RYAN NT Trashcutter - Speed tiller disc" at bounding box center [304, 200] width 256 height 160
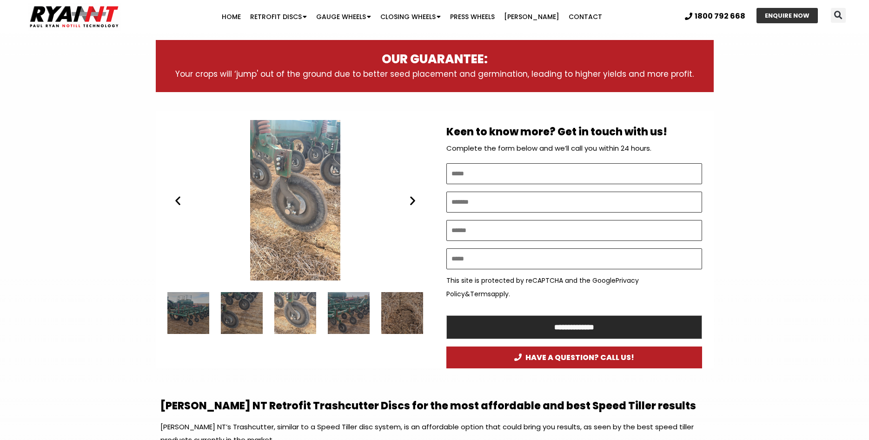
click at [399, 202] on div "RYAN NT Trashcutter - Speed tiller disc" at bounding box center [295, 200] width 256 height 160
click at [411, 202] on icon "Next slide" at bounding box center [413, 200] width 12 height 12
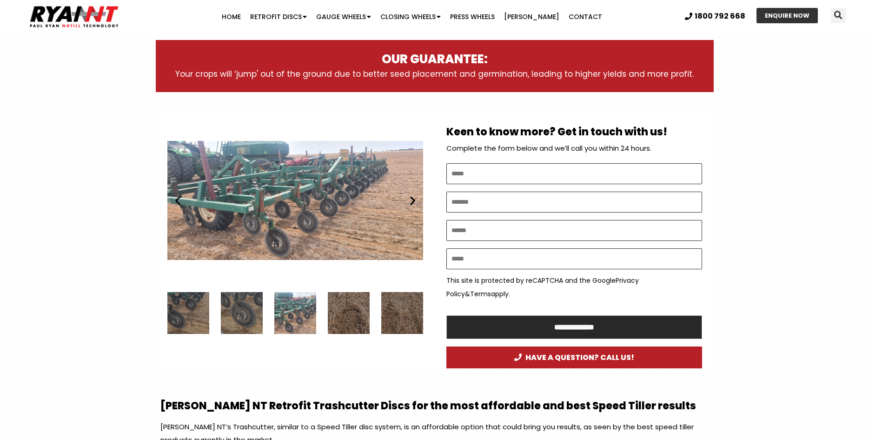
click at [411, 202] on icon "Next slide" at bounding box center [413, 200] width 12 height 12
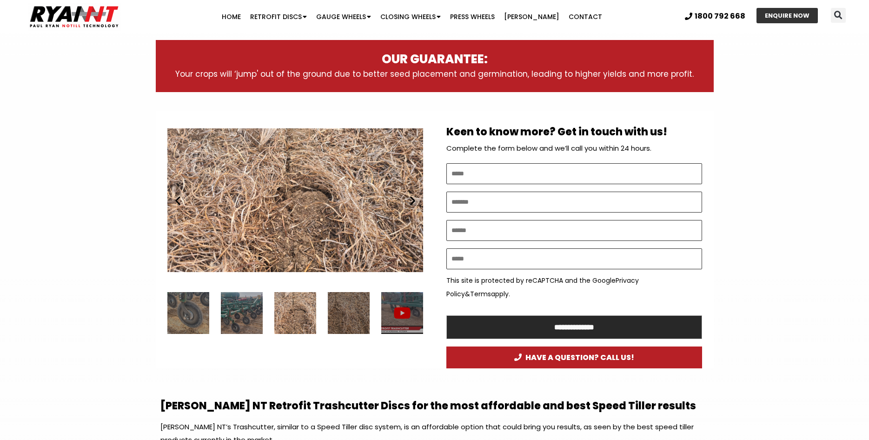
click at [411, 202] on icon "Next slide" at bounding box center [413, 200] width 12 height 12
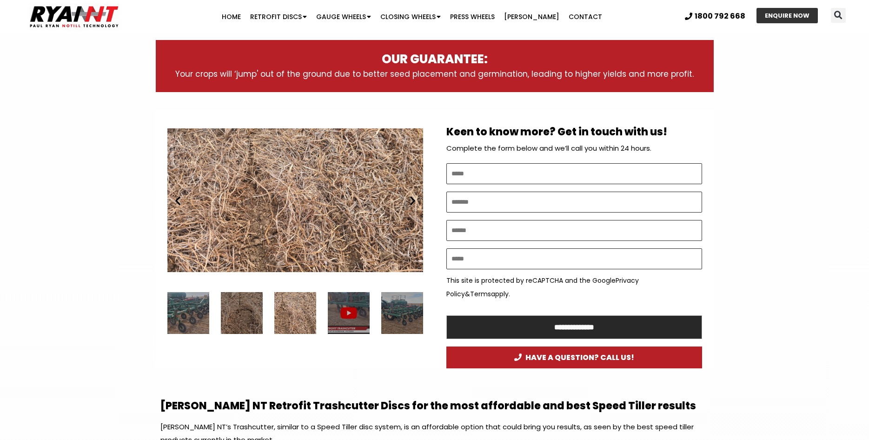
click at [411, 202] on icon "Next slide" at bounding box center [413, 200] width 12 height 12
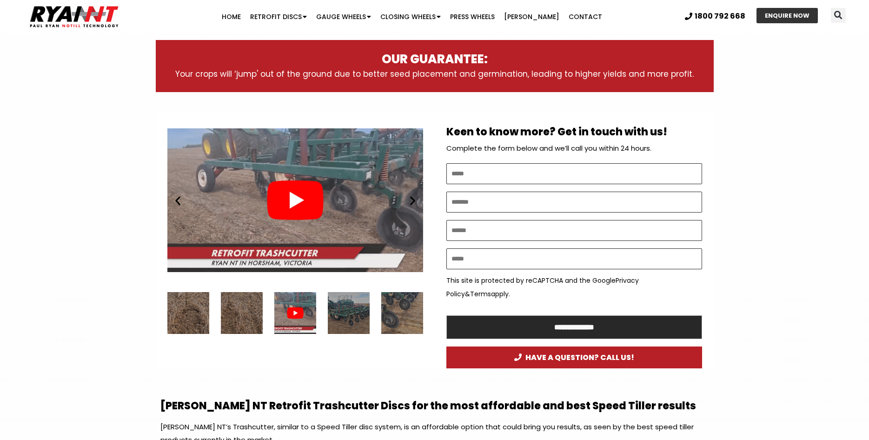
click at [411, 201] on icon "Next slide" at bounding box center [413, 200] width 12 height 12
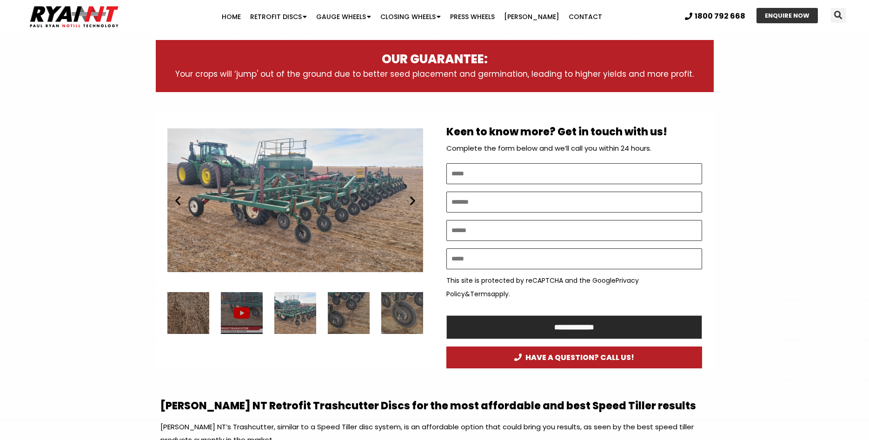
click at [417, 202] on icon "Next slide" at bounding box center [413, 200] width 12 height 12
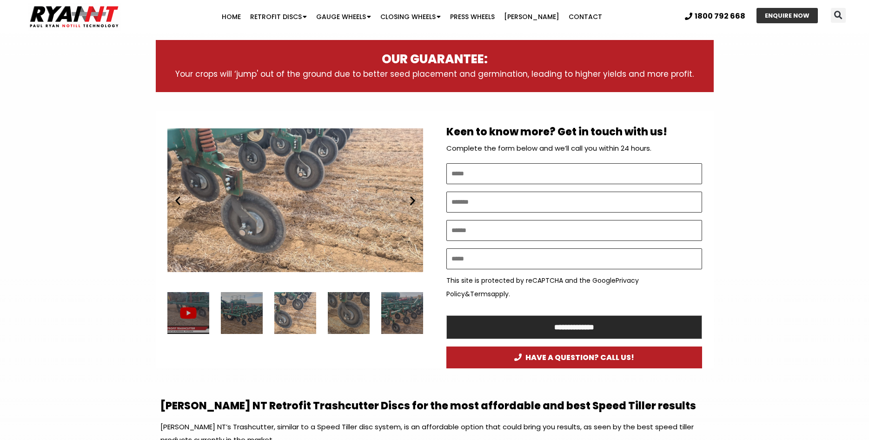
click at [410, 198] on icon "Next slide" at bounding box center [413, 200] width 12 height 12
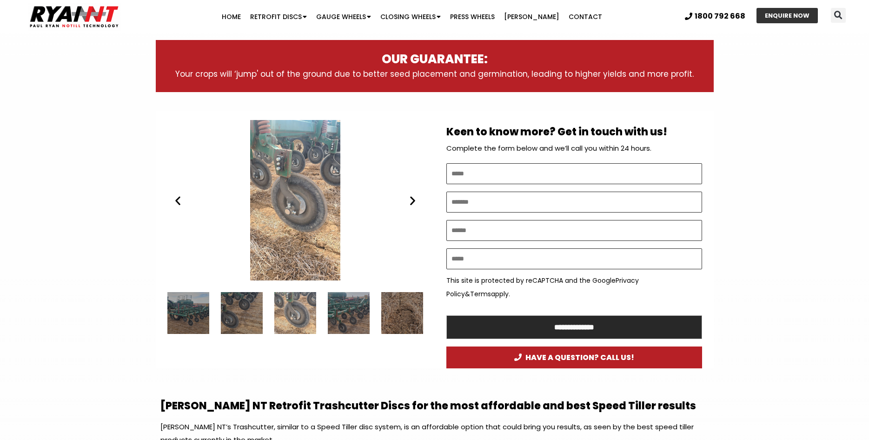
click at [414, 208] on div "RYAN NT Trashcutter - Speed tiller disc" at bounding box center [295, 200] width 256 height 160
drag, startPoint x: 413, startPoint y: 200, endPoint x: 422, endPoint y: 189, distance: 14.2
click at [413, 198] on icon "Next slide" at bounding box center [413, 200] width 12 height 12
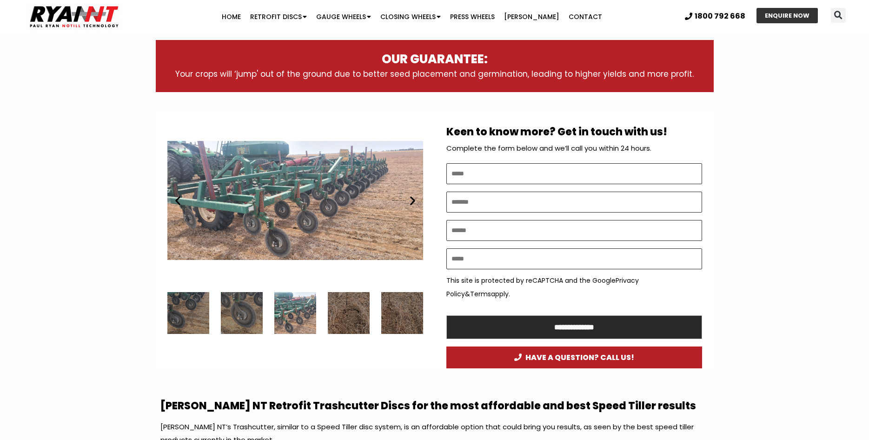
click at [412, 204] on icon "Next slide" at bounding box center [413, 200] width 12 height 12
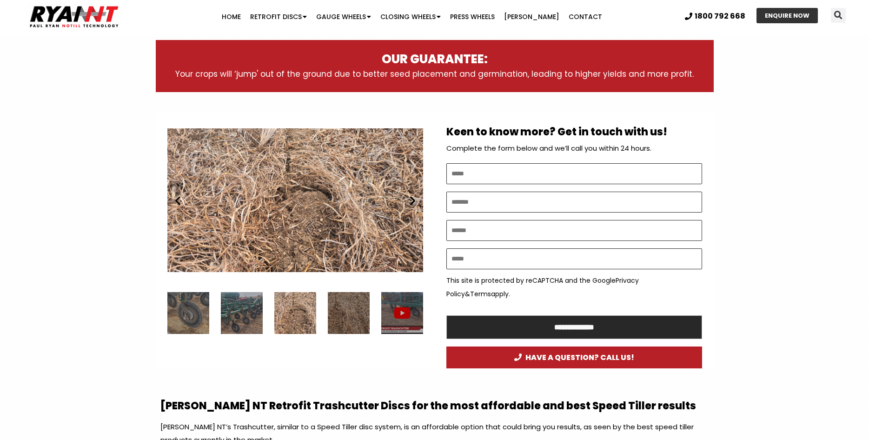
click at [407, 204] on div "Play Play Play" at bounding box center [295, 200] width 256 height 160
drag, startPoint x: 410, startPoint y: 198, endPoint x: 407, endPoint y: 202, distance: 5.4
click at [407, 205] on icon "Next slide" at bounding box center [413, 200] width 12 height 12
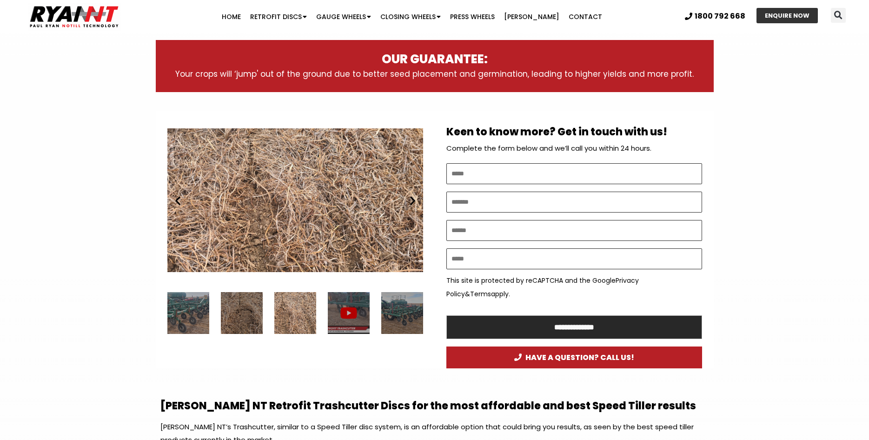
click at [407, 202] on icon "Next slide" at bounding box center [413, 200] width 12 height 12
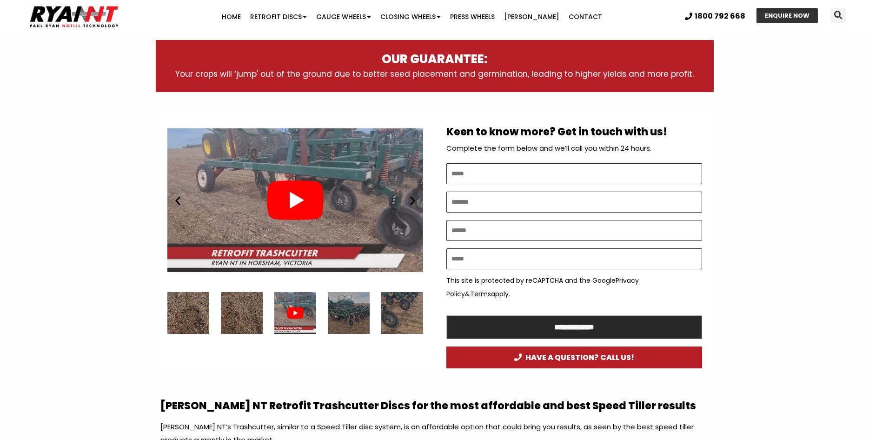
click at [408, 201] on icon "Next slide" at bounding box center [413, 200] width 12 height 12
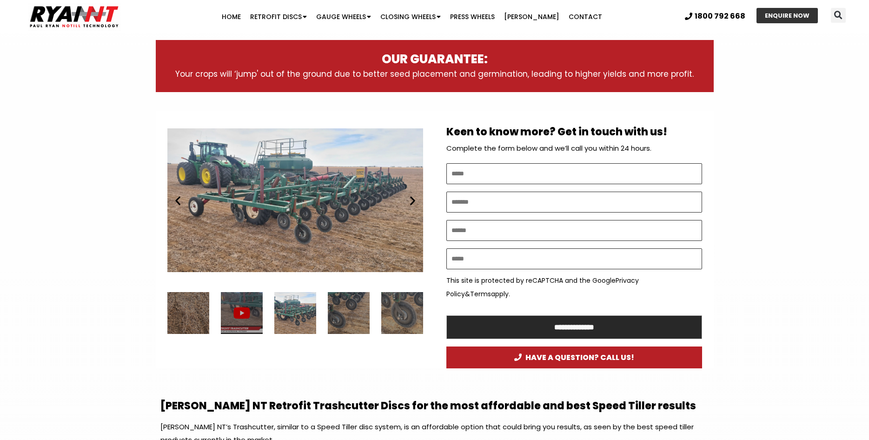
click at [408, 201] on icon "Next slide" at bounding box center [413, 200] width 12 height 12
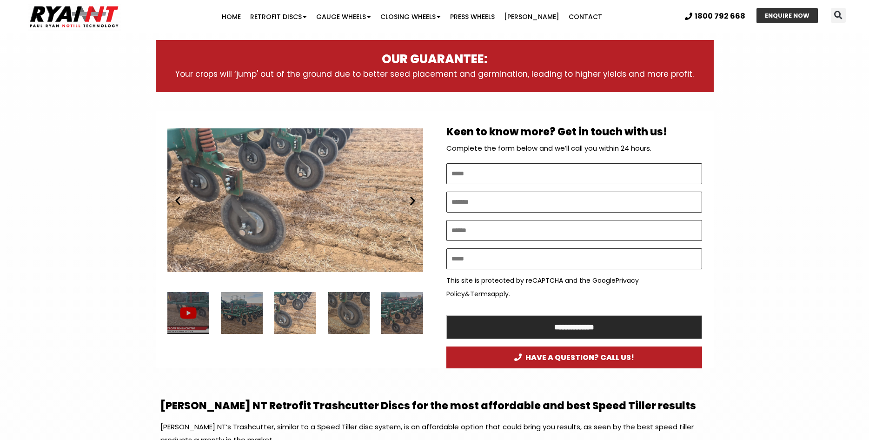
click at [193, 298] on div "1 / 7" at bounding box center [188, 313] width 42 height 42
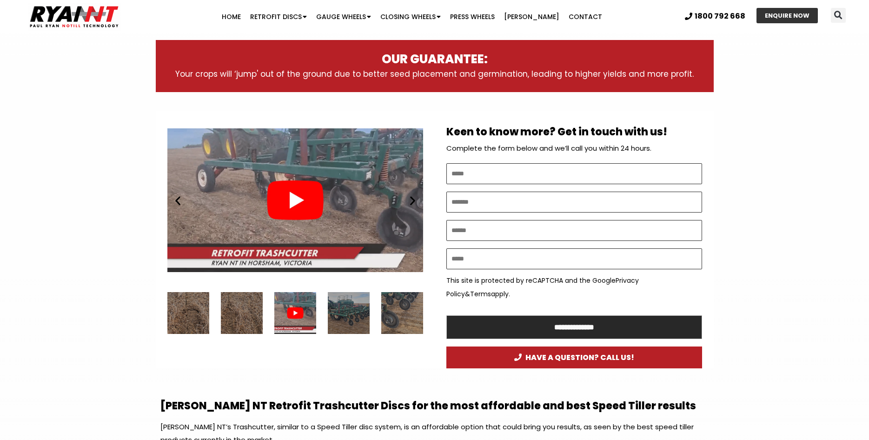
click at [288, 185] on div "Play" at bounding box center [295, 200] width 256 height 160
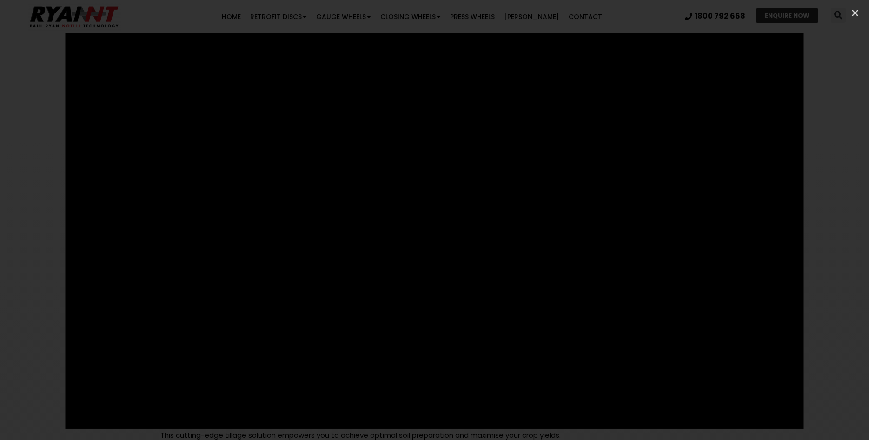
scroll to position [465, 0]
click at [32, 155] on div "1 / 1" at bounding box center [434, 220] width 869 height 374
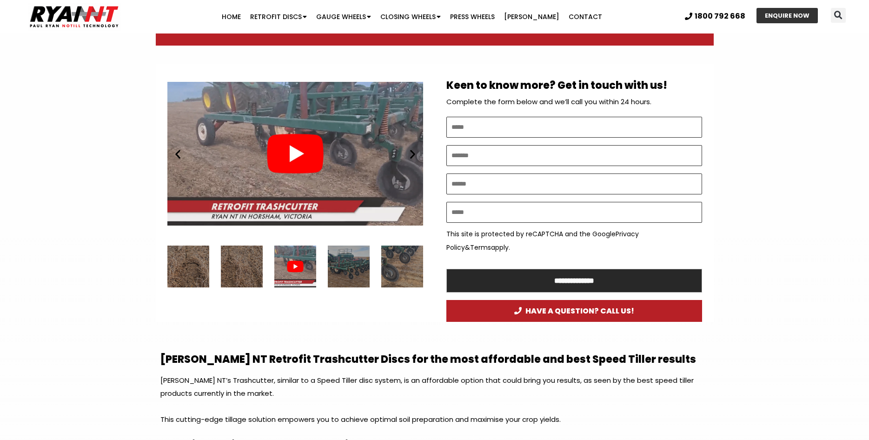
click at [295, 152] on div "Play" at bounding box center [295, 153] width 256 height 160
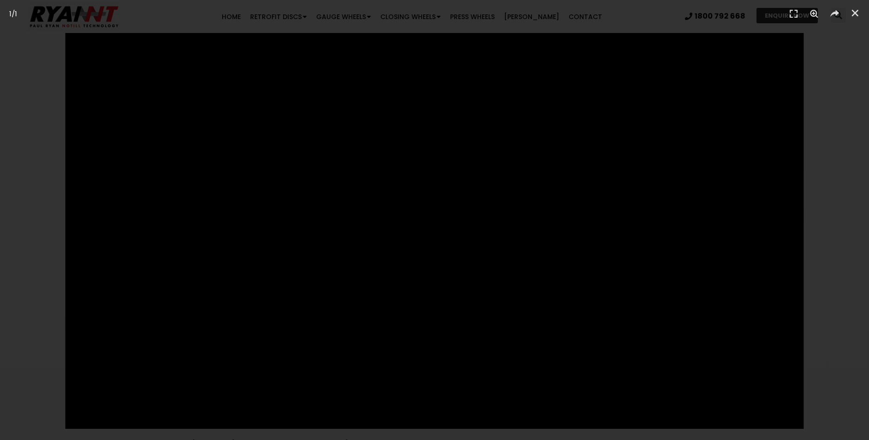
click at [38, 84] on div "1 / 1" at bounding box center [434, 220] width 869 height 374
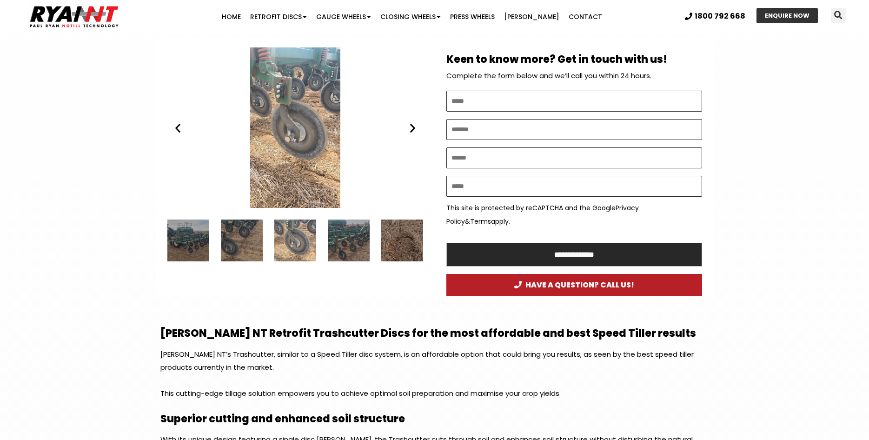
scroll to position [512, 0]
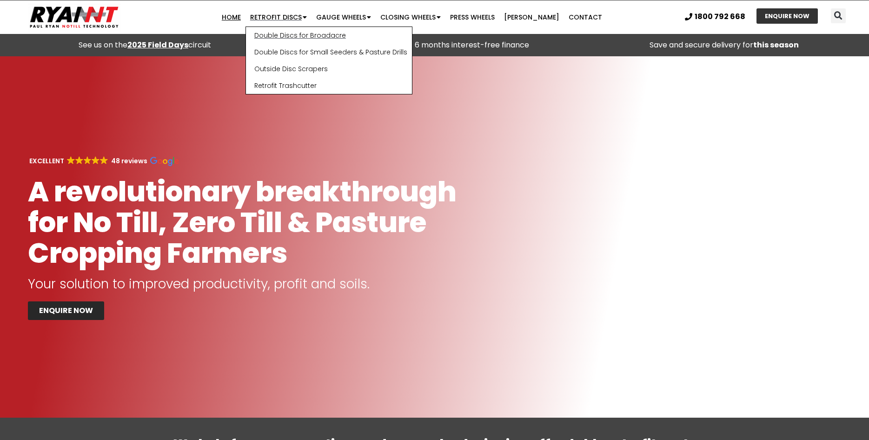
click at [303, 33] on link "Double Discs for Broadacre" at bounding box center [329, 35] width 166 height 17
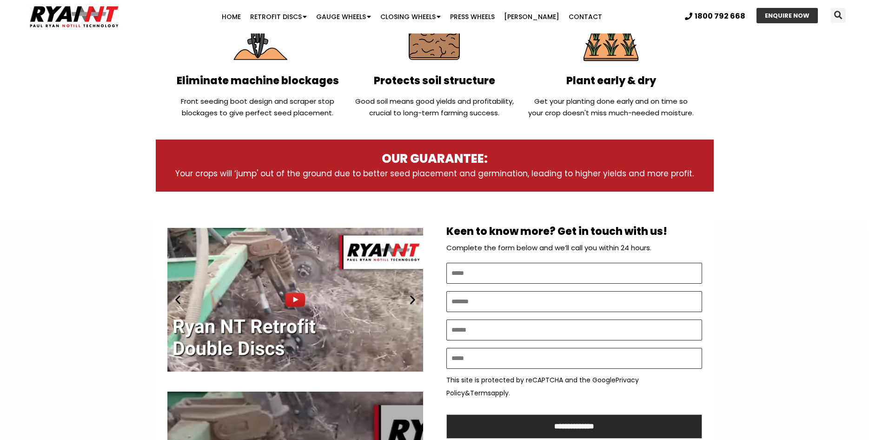
scroll to position [459, 0]
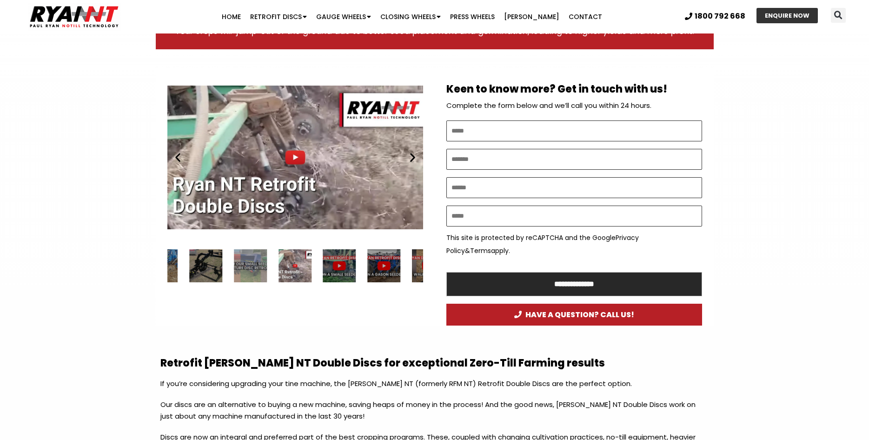
click at [297, 153] on div "Play" at bounding box center [295, 157] width 256 height 160
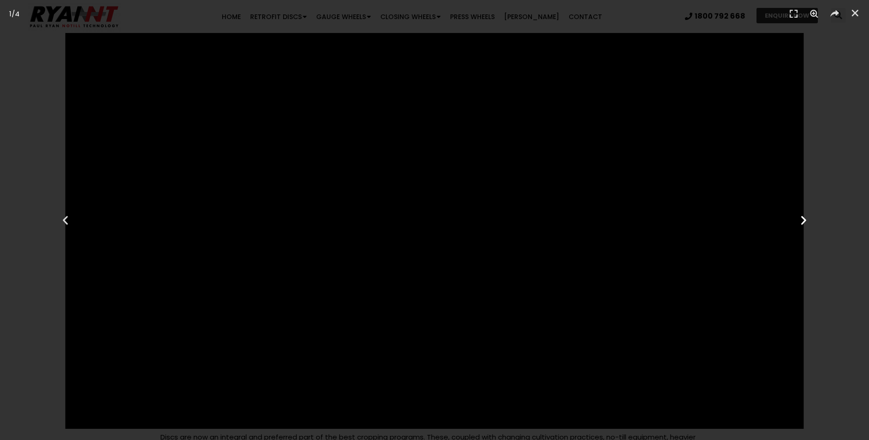
click at [805, 219] on icon "Next slide" at bounding box center [804, 220] width 12 height 12
click at [22, 106] on div "Previous" at bounding box center [65, 220] width 130 height 440
click at [855, 13] on icon "Close (Esc)" at bounding box center [855, 12] width 9 height 9
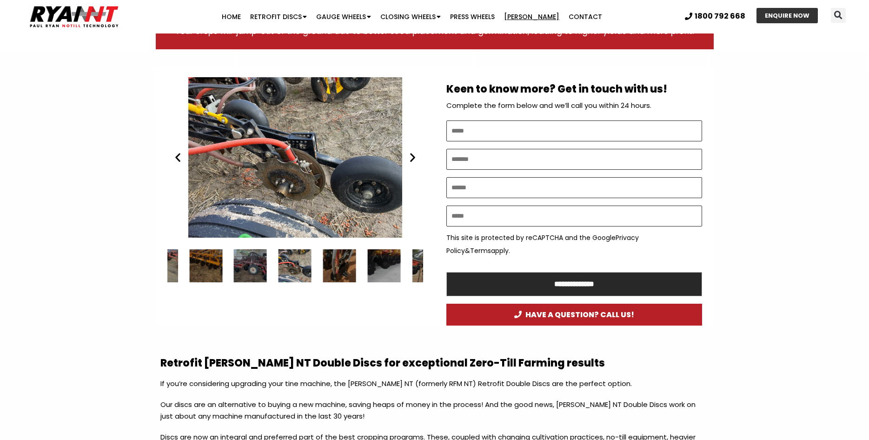
click at [533, 13] on link "[PERSON_NAME]" at bounding box center [531, 16] width 65 height 19
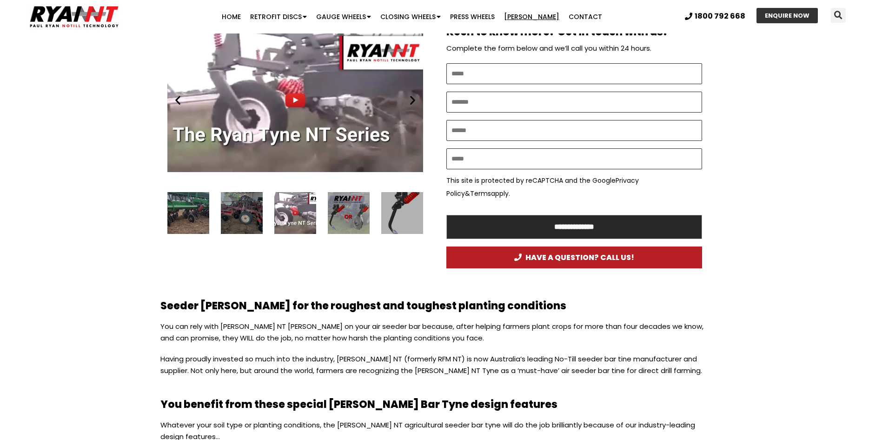
scroll to position [558, 0]
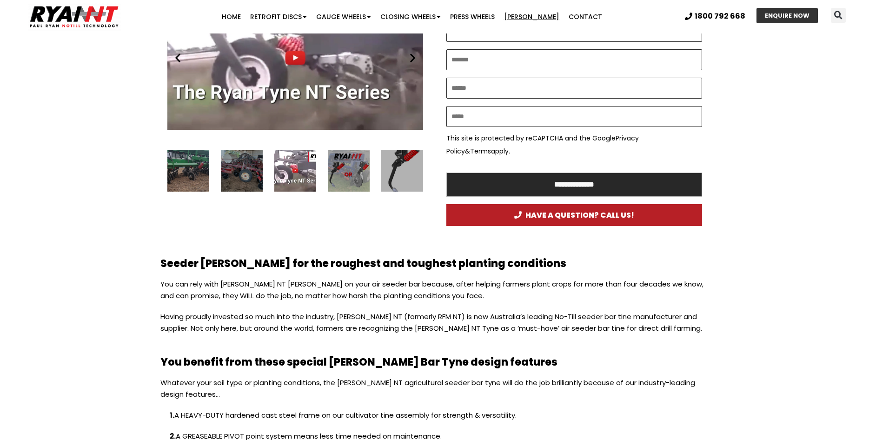
click at [242, 174] on div "16 / 16" at bounding box center [242, 171] width 42 height 42
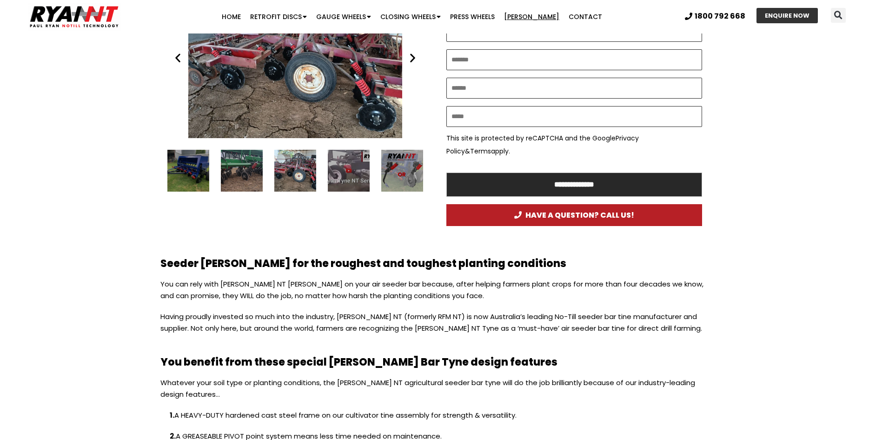
click at [245, 163] on div "15 / 16" at bounding box center [242, 171] width 42 height 42
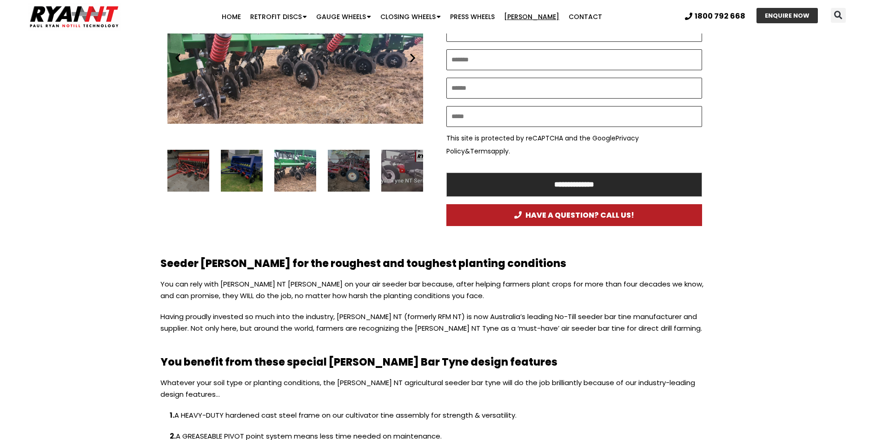
click at [238, 169] on div "14 / 16" at bounding box center [242, 171] width 42 height 42
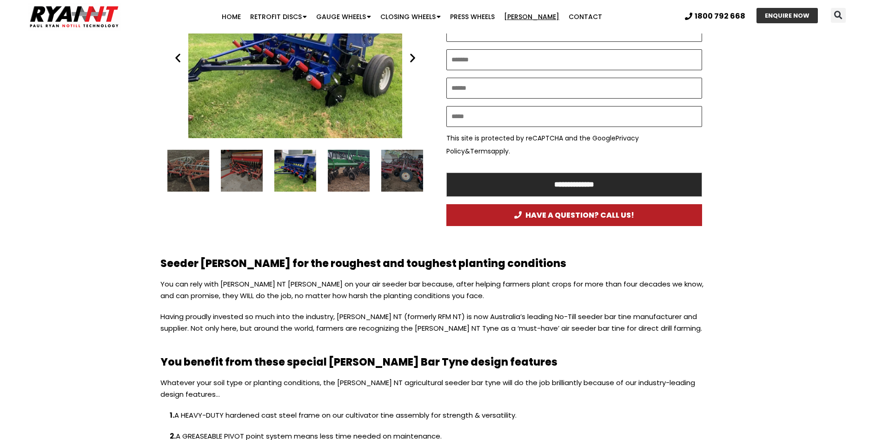
click at [238, 169] on div "13 / 16" at bounding box center [242, 171] width 42 height 42
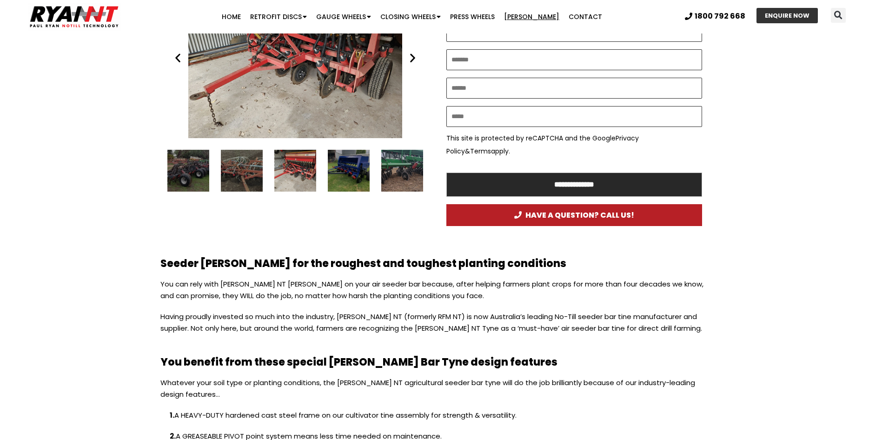
click at [238, 169] on div "12 / 16" at bounding box center [242, 171] width 42 height 42
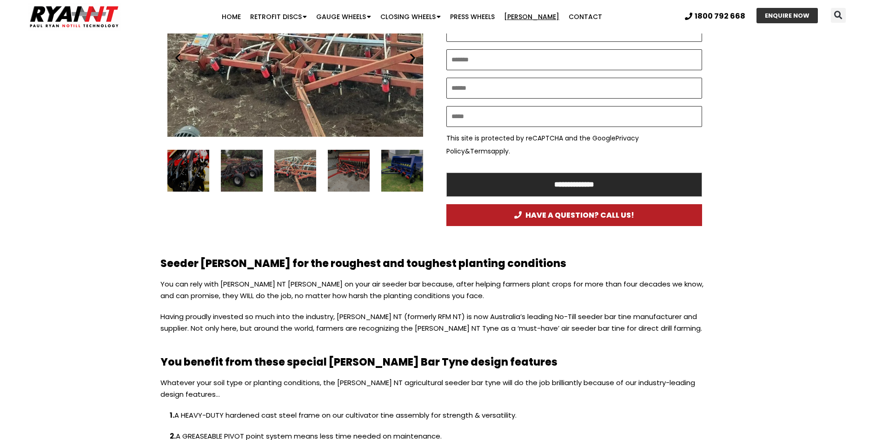
click at [238, 169] on div "11 / 16" at bounding box center [242, 171] width 42 height 42
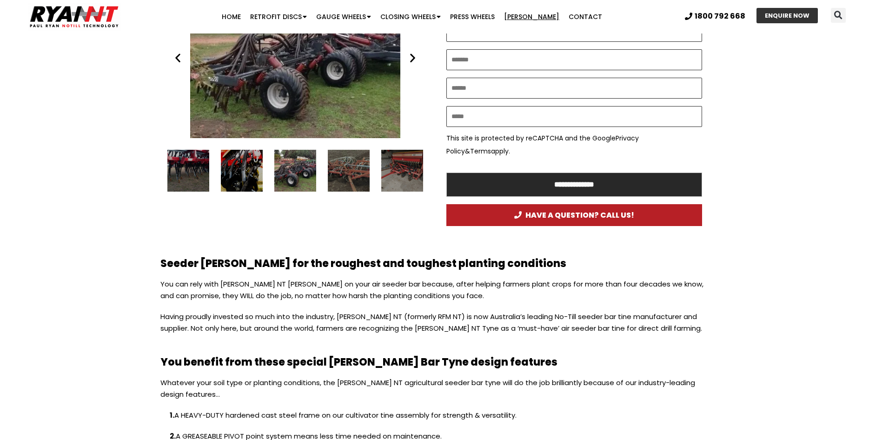
click at [238, 169] on div "10 / 16" at bounding box center [242, 171] width 42 height 42
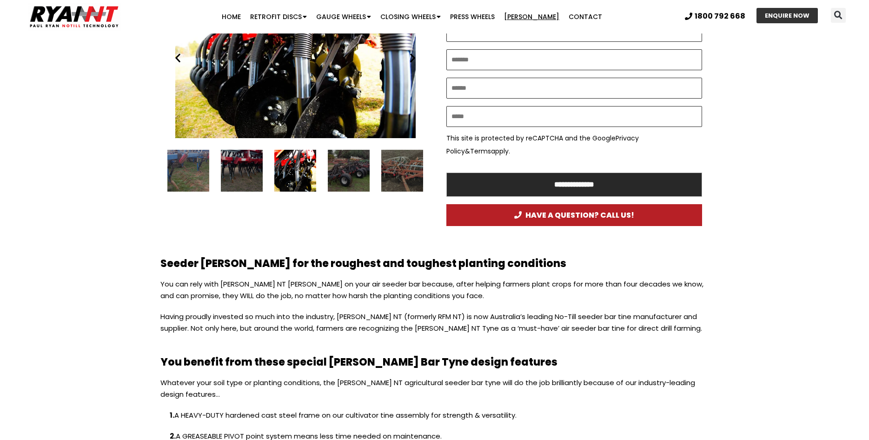
click at [238, 169] on div "9 / 16" at bounding box center [242, 171] width 42 height 42
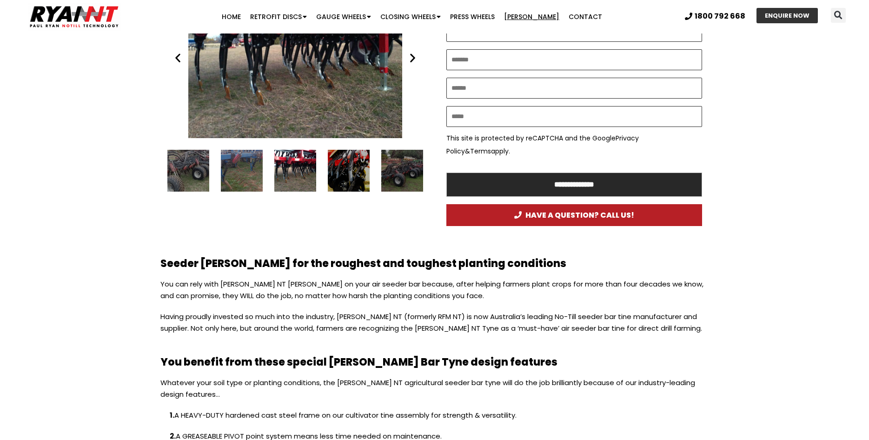
click at [238, 169] on div "8 / 16" at bounding box center [242, 171] width 42 height 42
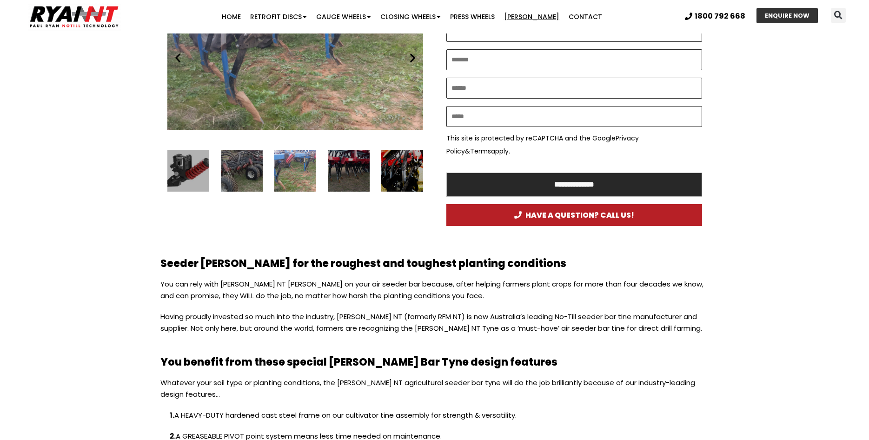
click at [238, 169] on div "7 / 16" at bounding box center [242, 171] width 42 height 42
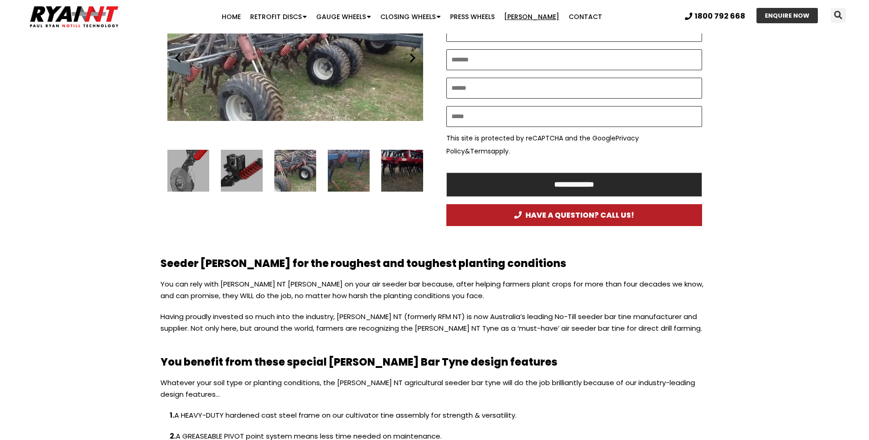
click at [238, 169] on div "6 / 16" at bounding box center [242, 171] width 42 height 42
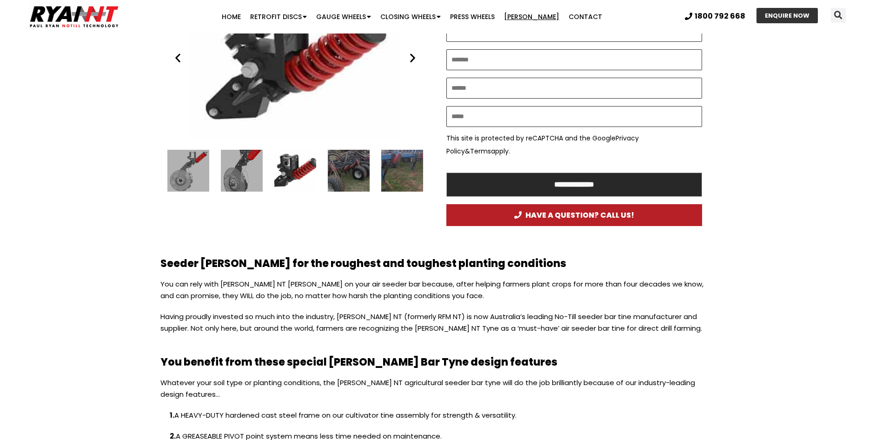
click at [238, 169] on div "5 / 16" at bounding box center [242, 171] width 42 height 42
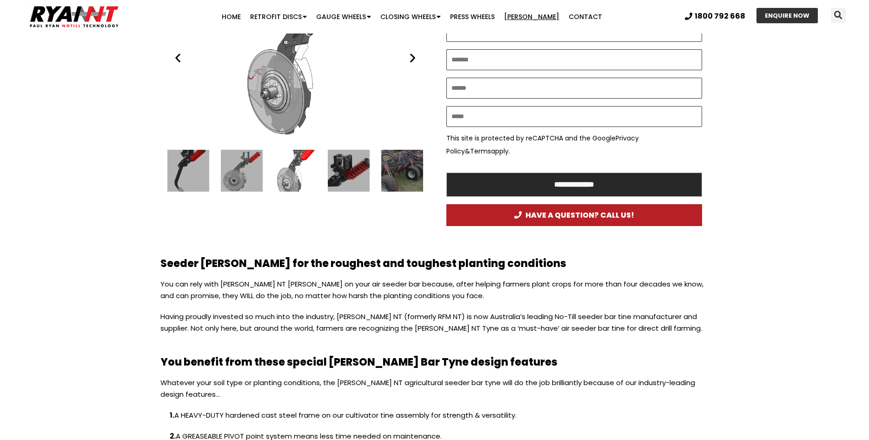
click at [238, 169] on div "4 / 16" at bounding box center [242, 171] width 42 height 42
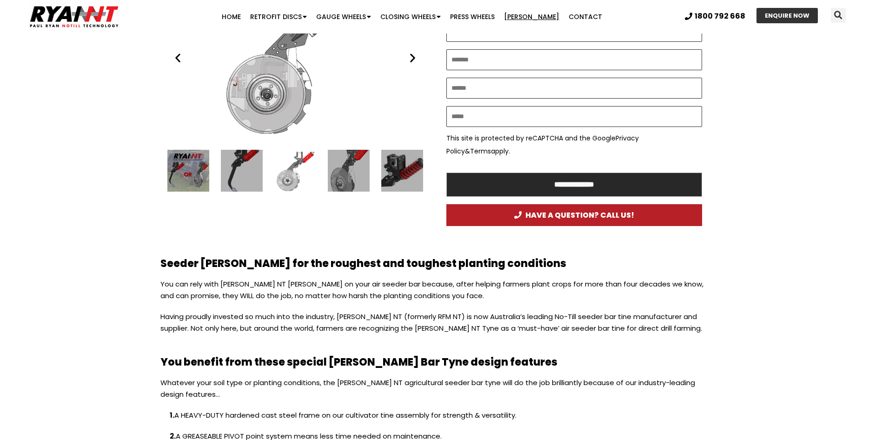
click at [238, 169] on div "3 / 16" at bounding box center [242, 171] width 42 height 42
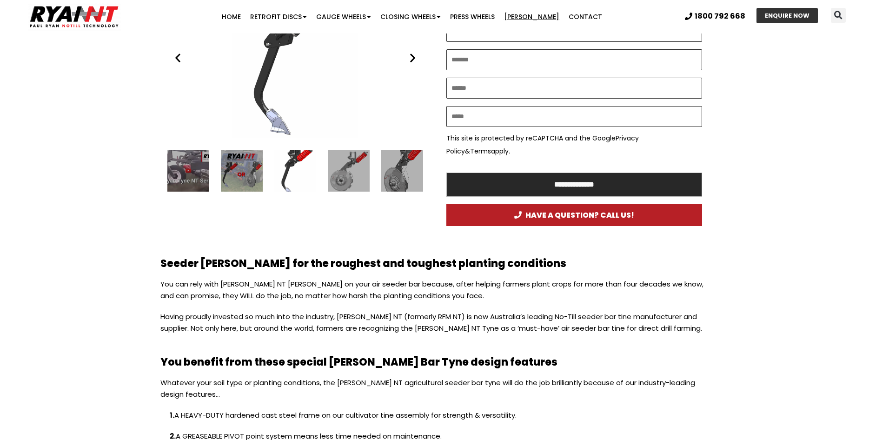
click at [238, 169] on div "2 / 16" at bounding box center [242, 171] width 42 height 42
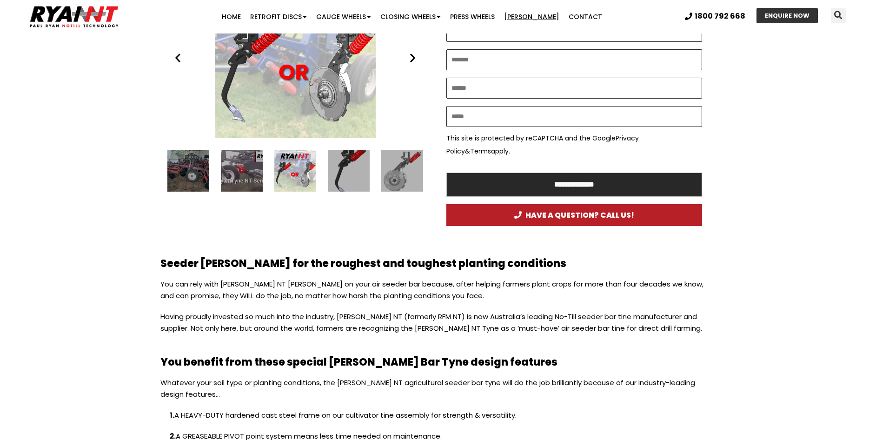
click at [238, 169] on div "1 / 16" at bounding box center [242, 171] width 42 height 42
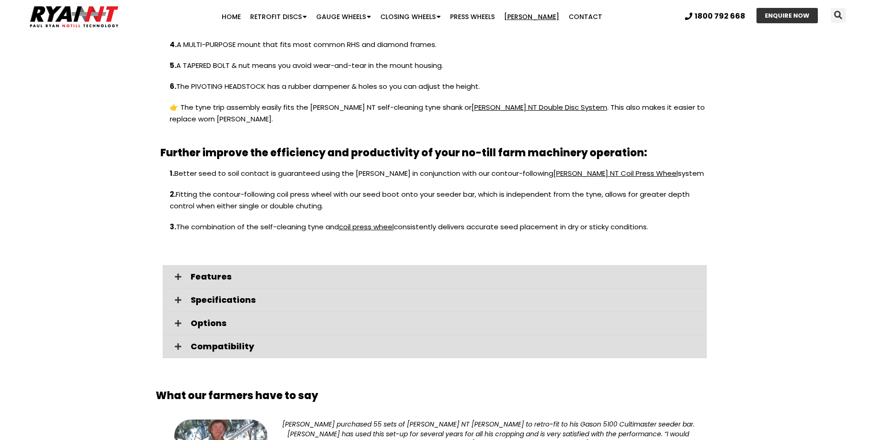
scroll to position [1023, 0]
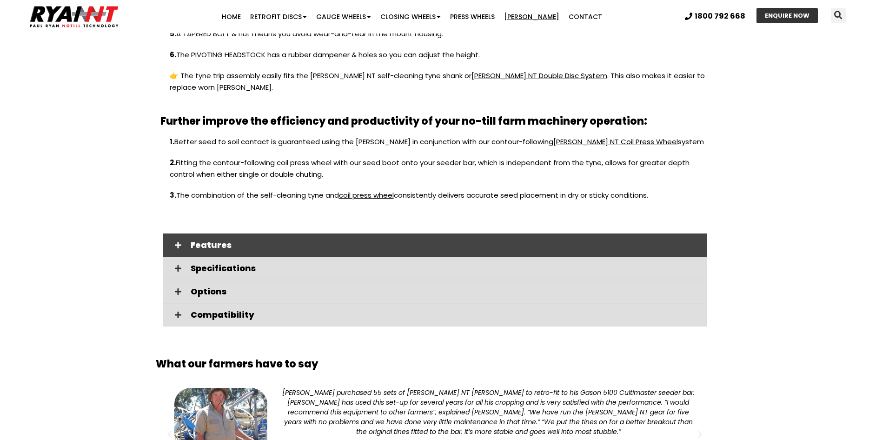
click at [206, 241] on span "Features" at bounding box center [445, 245] width 509 height 8
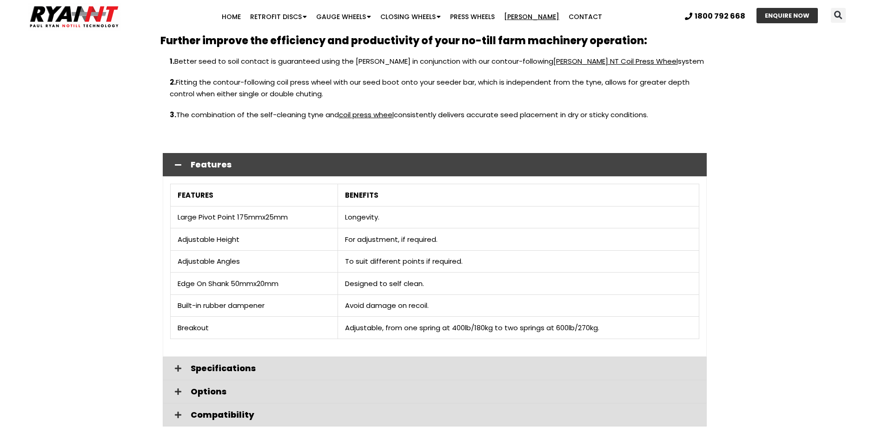
scroll to position [1116, 0]
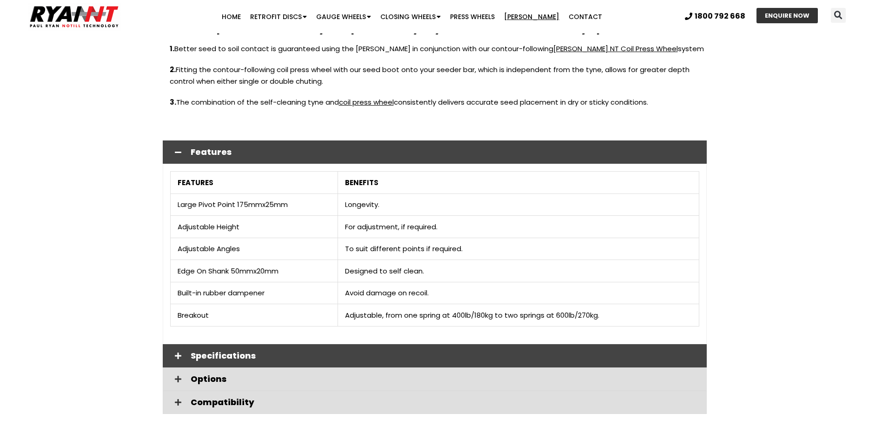
click at [223, 352] on span "Specifications" at bounding box center [445, 356] width 509 height 8
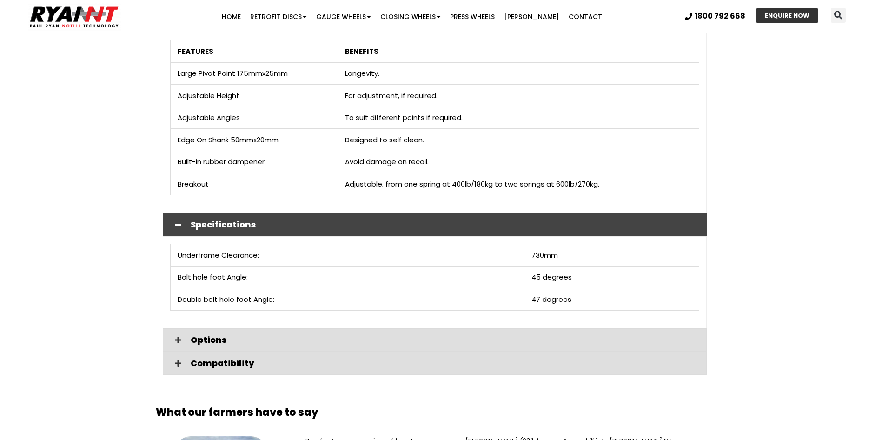
scroll to position [1256, 0]
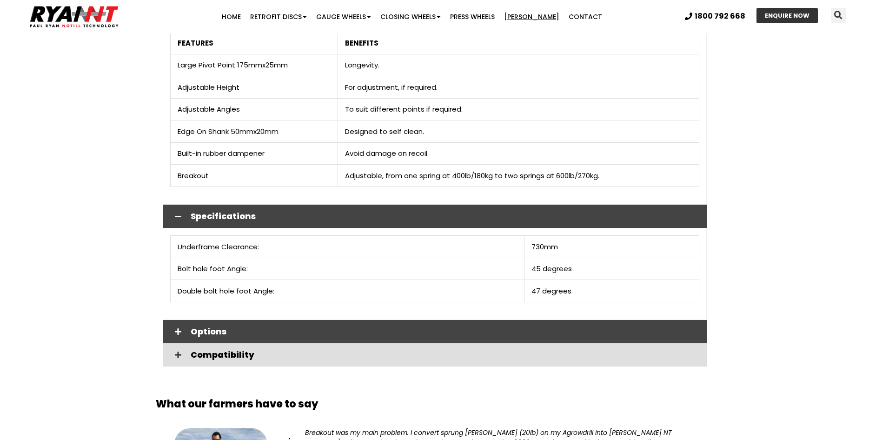
click at [216, 327] on span "Options" at bounding box center [445, 331] width 509 height 8
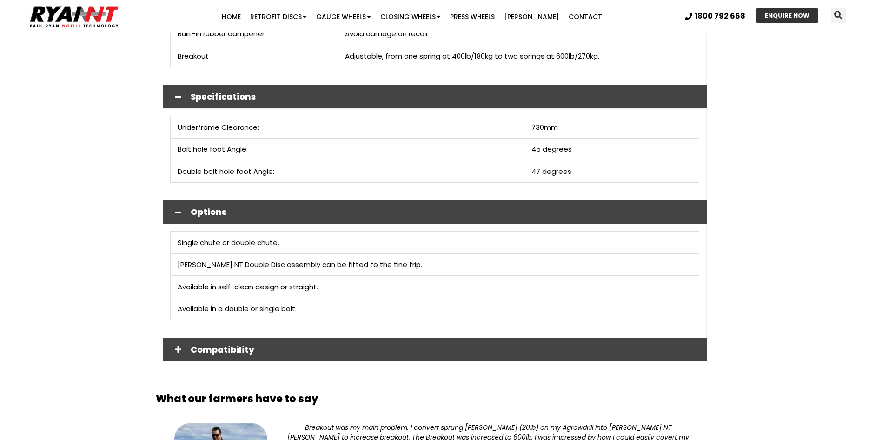
scroll to position [1442, 0]
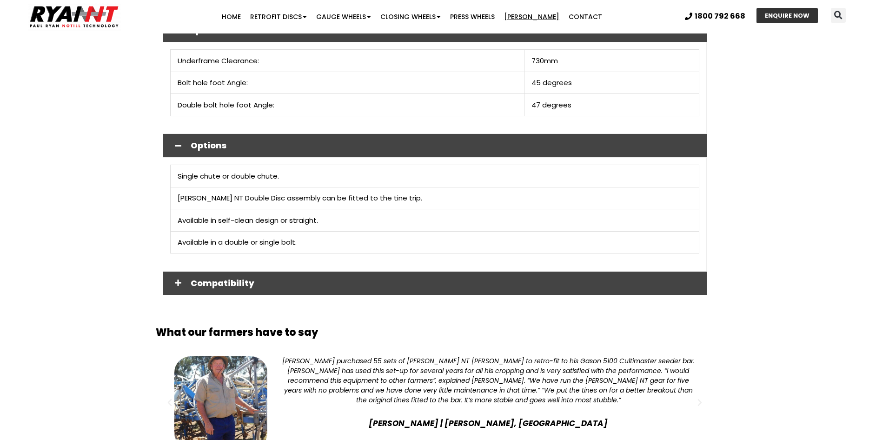
click at [222, 279] on span "Compatibility" at bounding box center [445, 283] width 509 height 8
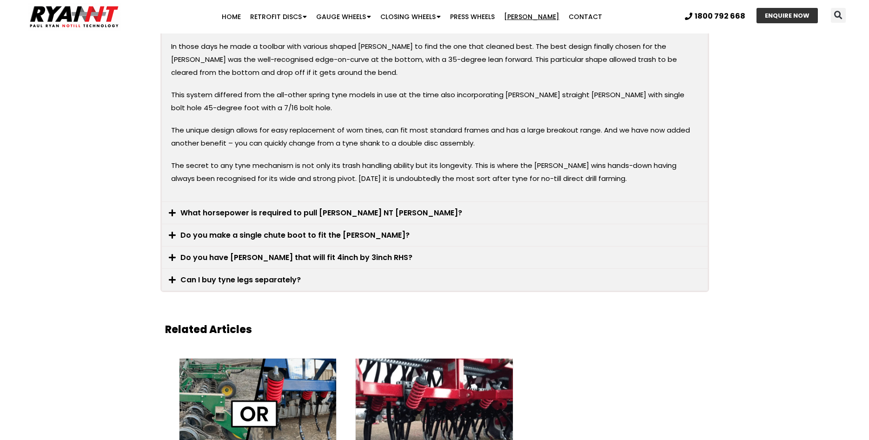
scroll to position [2139, 0]
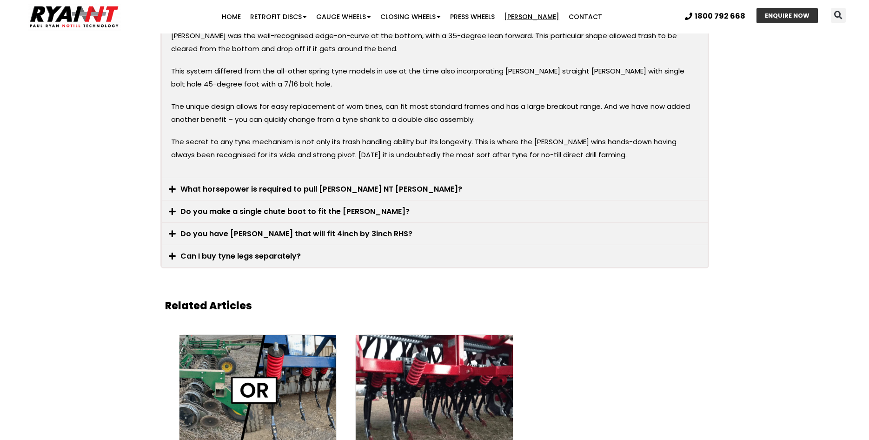
click at [314, 184] on link "What horsepower is required to pull RYAN NT tynes?" at bounding box center [321, 189] width 282 height 11
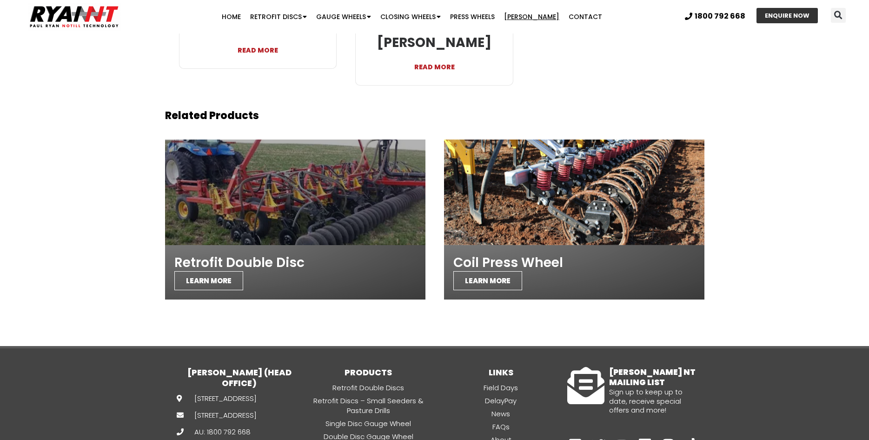
scroll to position [2418, 0]
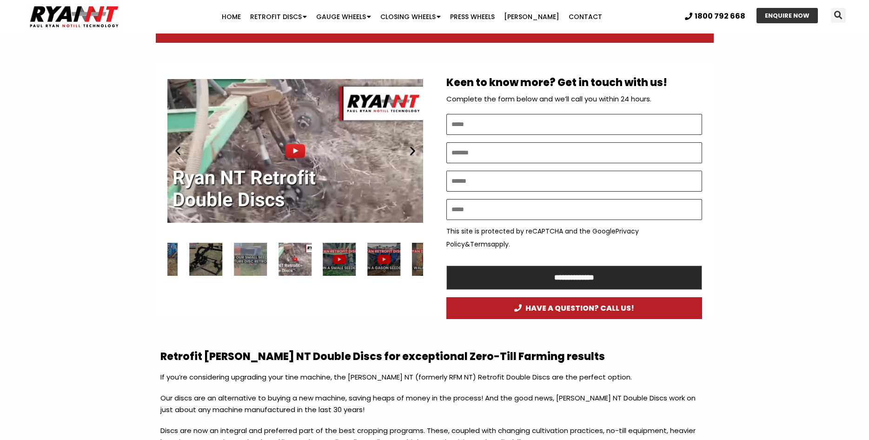
click at [292, 146] on div "Play" at bounding box center [295, 151] width 256 height 160
